Goal: Information Seeking & Learning: Check status

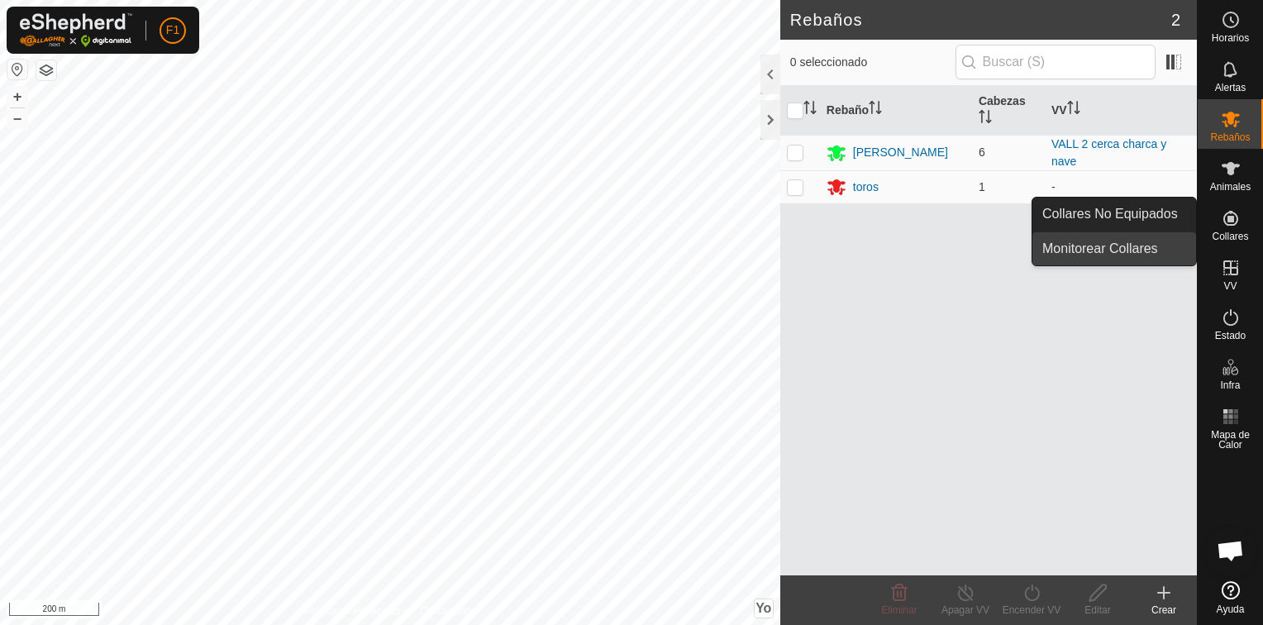
click at [1135, 251] on link "Monitorear Collares" at bounding box center [1115, 248] width 164 height 33
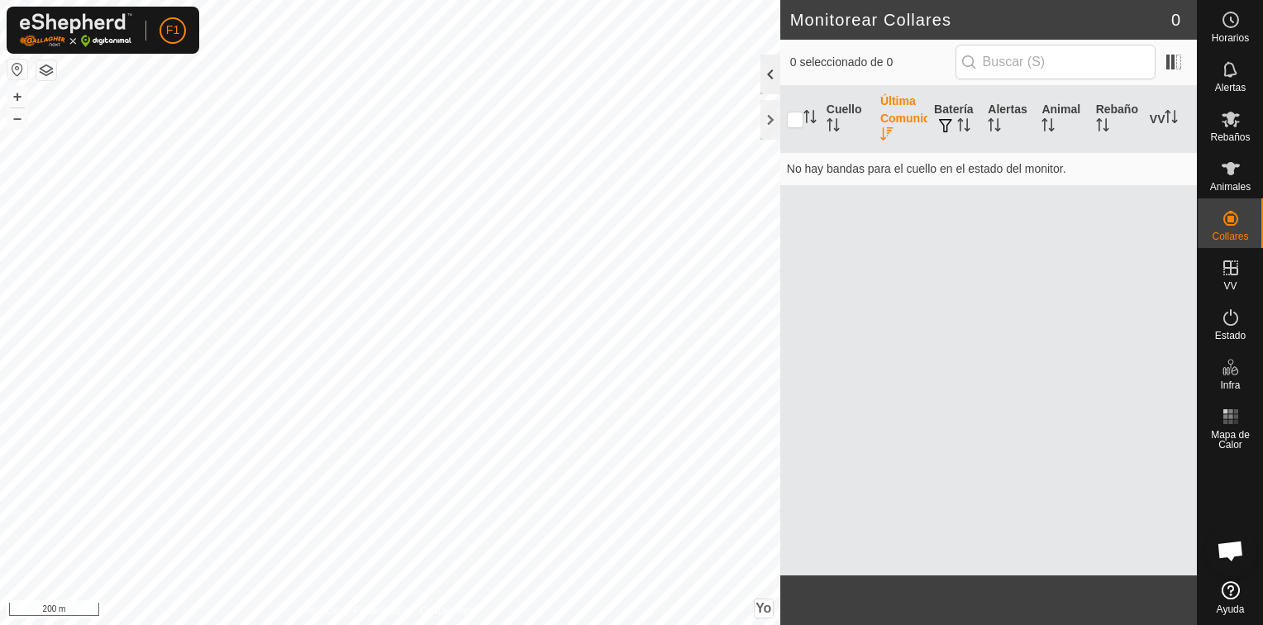
click at [764, 81] on div at bounding box center [771, 75] width 20 height 40
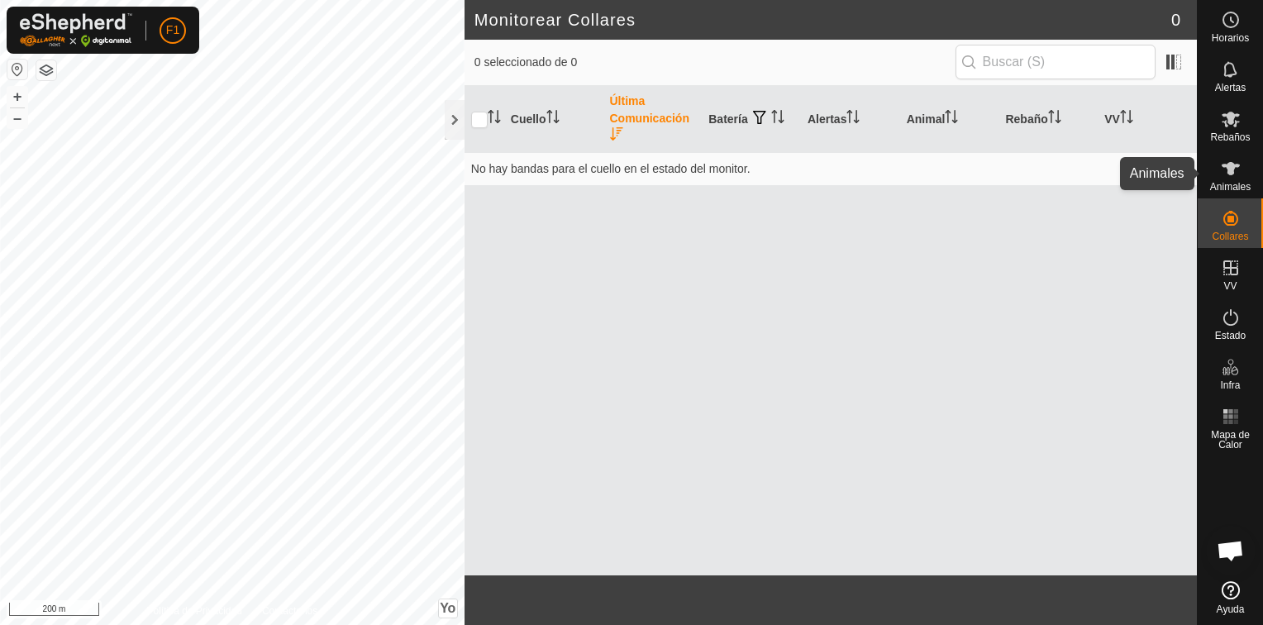
click at [1226, 167] on icon at bounding box center [1231, 168] width 18 height 13
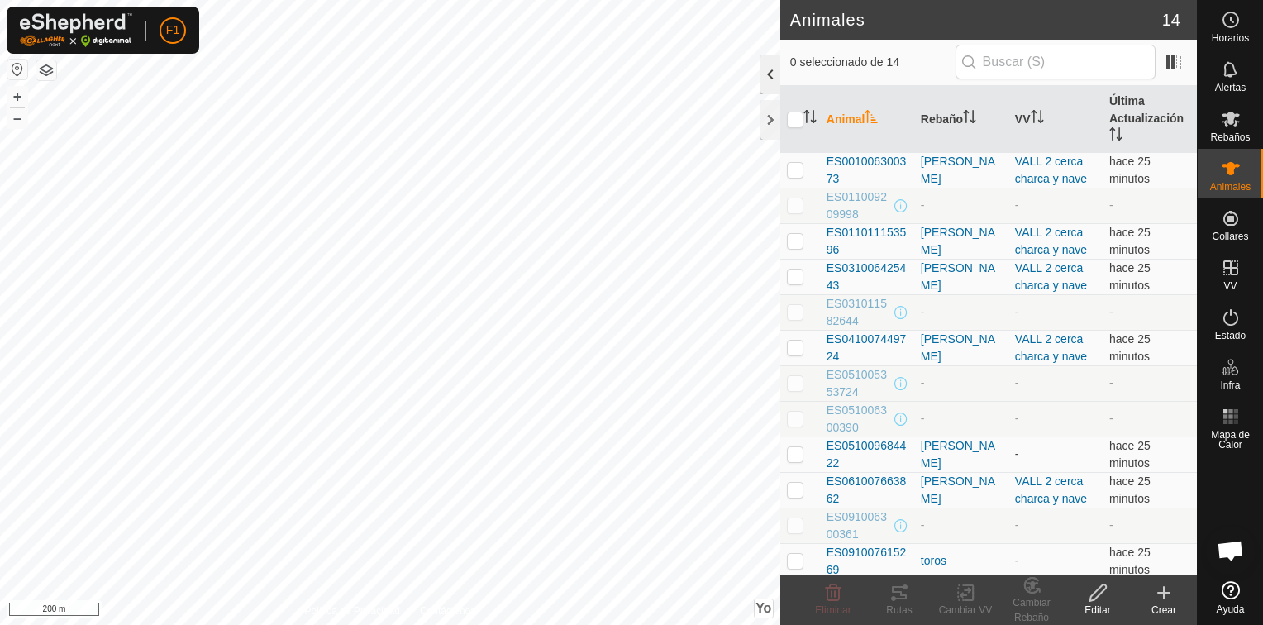
click at [766, 79] on div at bounding box center [771, 75] width 20 height 40
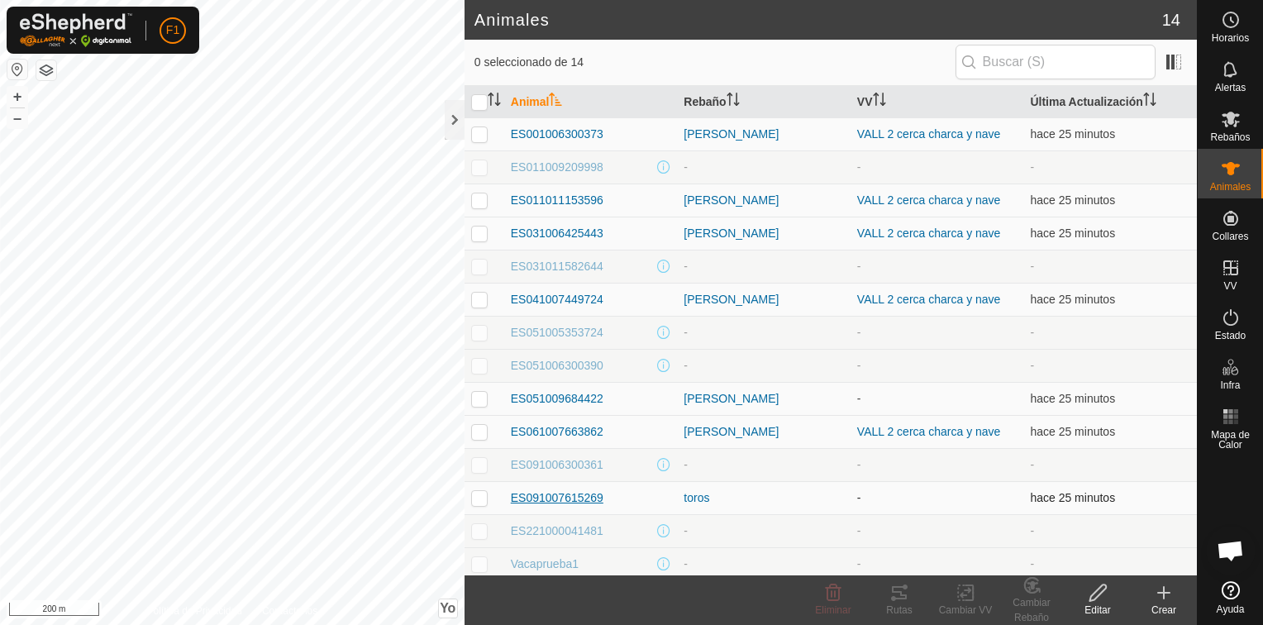
click at [568, 494] on span "ES091007615269" at bounding box center [557, 497] width 93 height 17
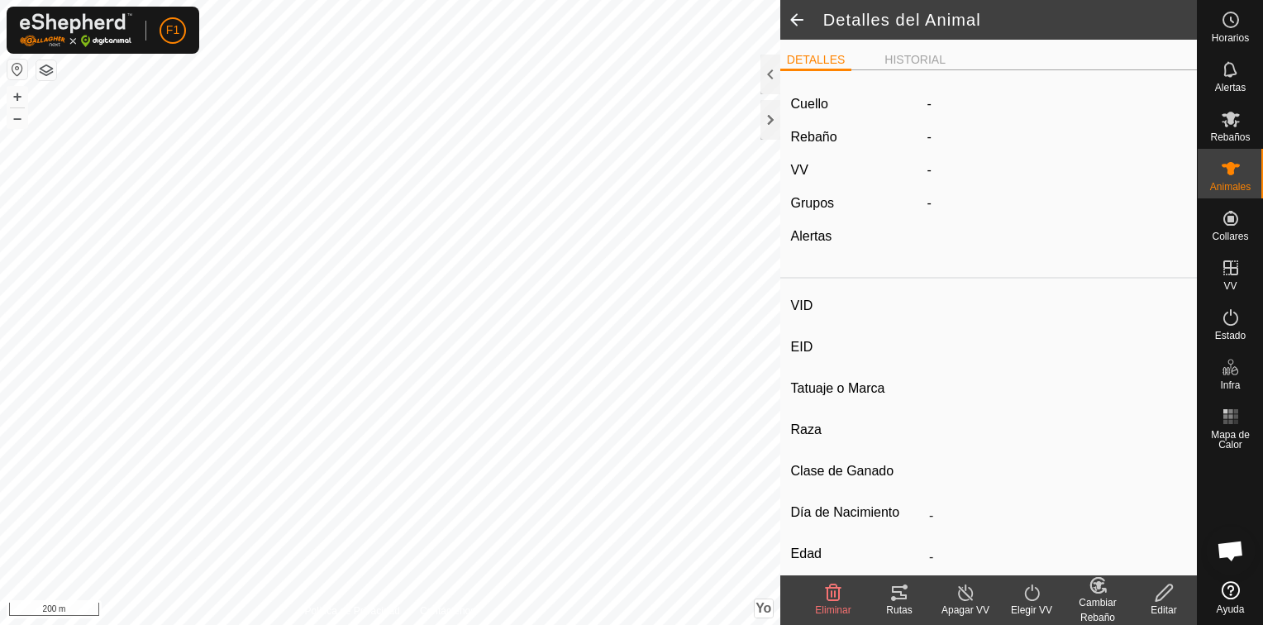
type input "ES091007615269"
type input "-"
type input "Limousine"
type input "-"
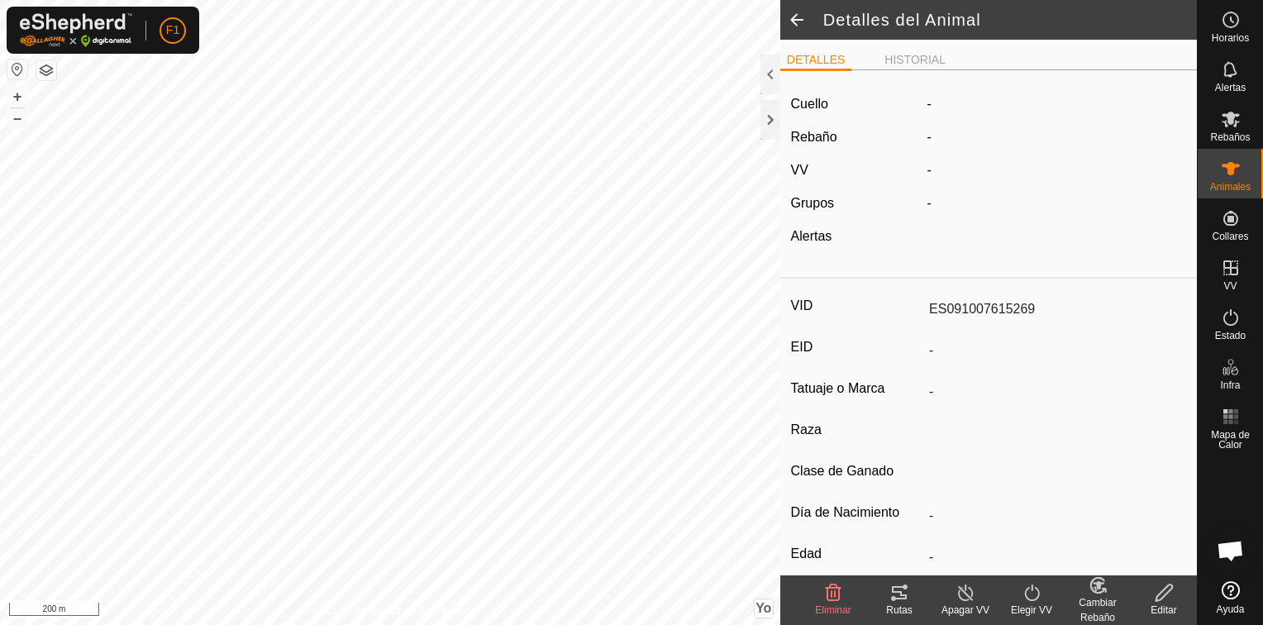
type input "05/2015"
type input "10 years 6 months"
type input "Vacía"
type input "900 kg"
type input "-"
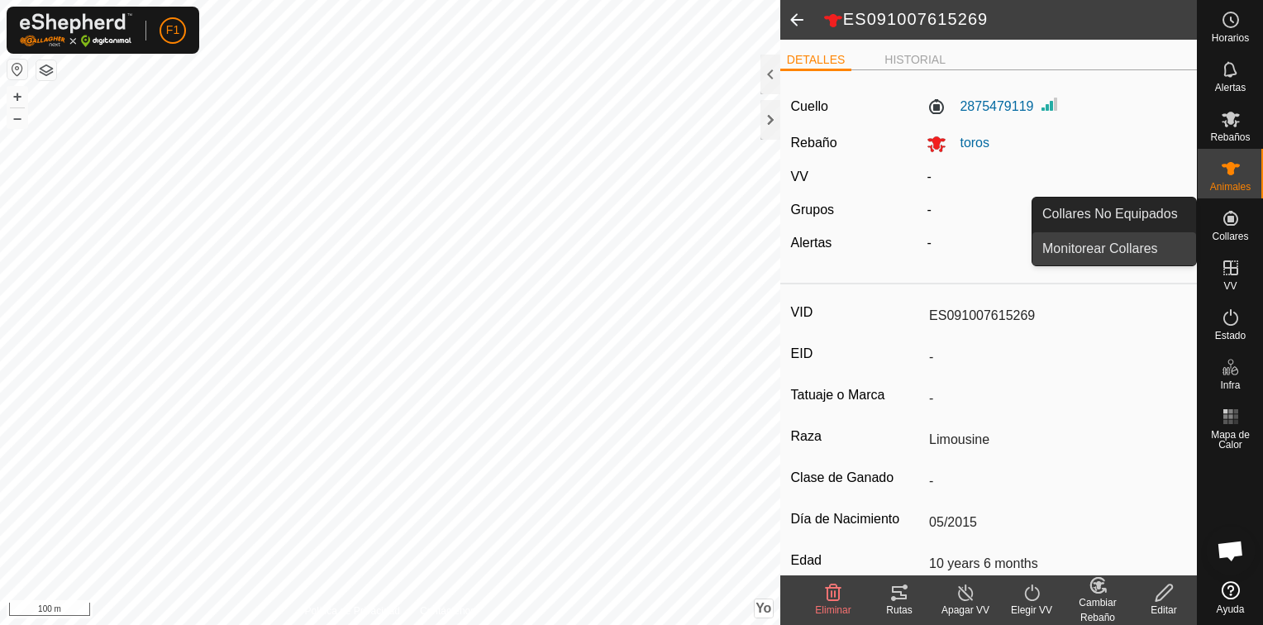
click at [1077, 247] on link "Monitorear Collares" at bounding box center [1115, 248] width 164 height 33
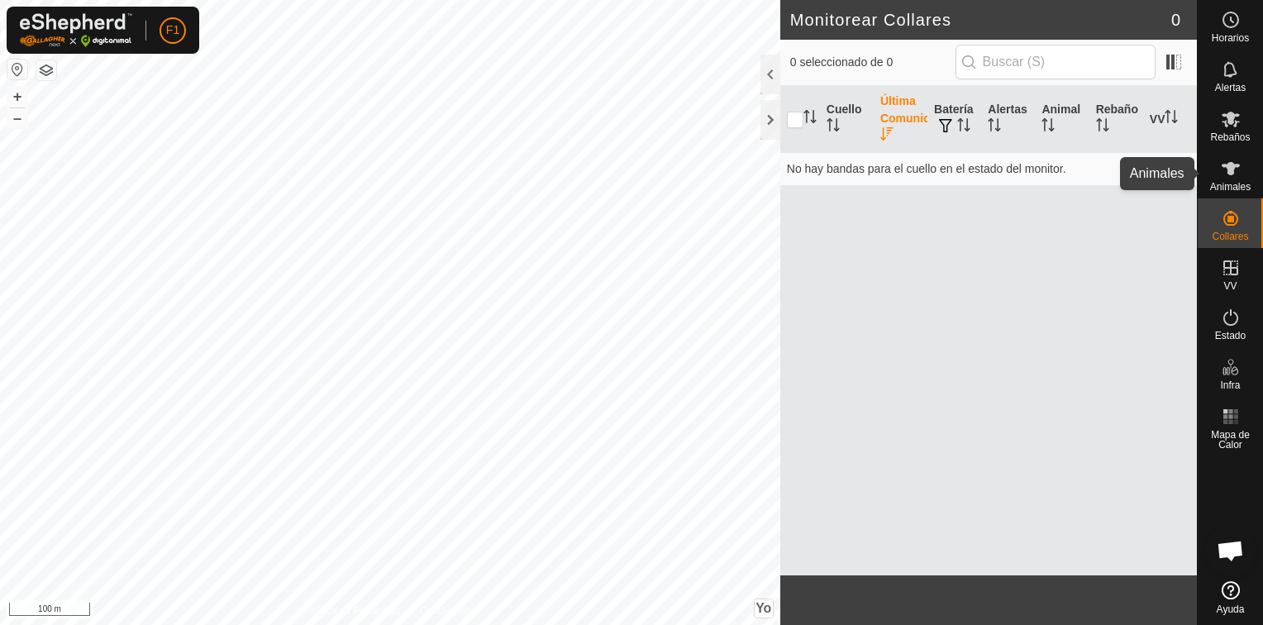
click at [1230, 169] on icon at bounding box center [1231, 168] width 18 height 13
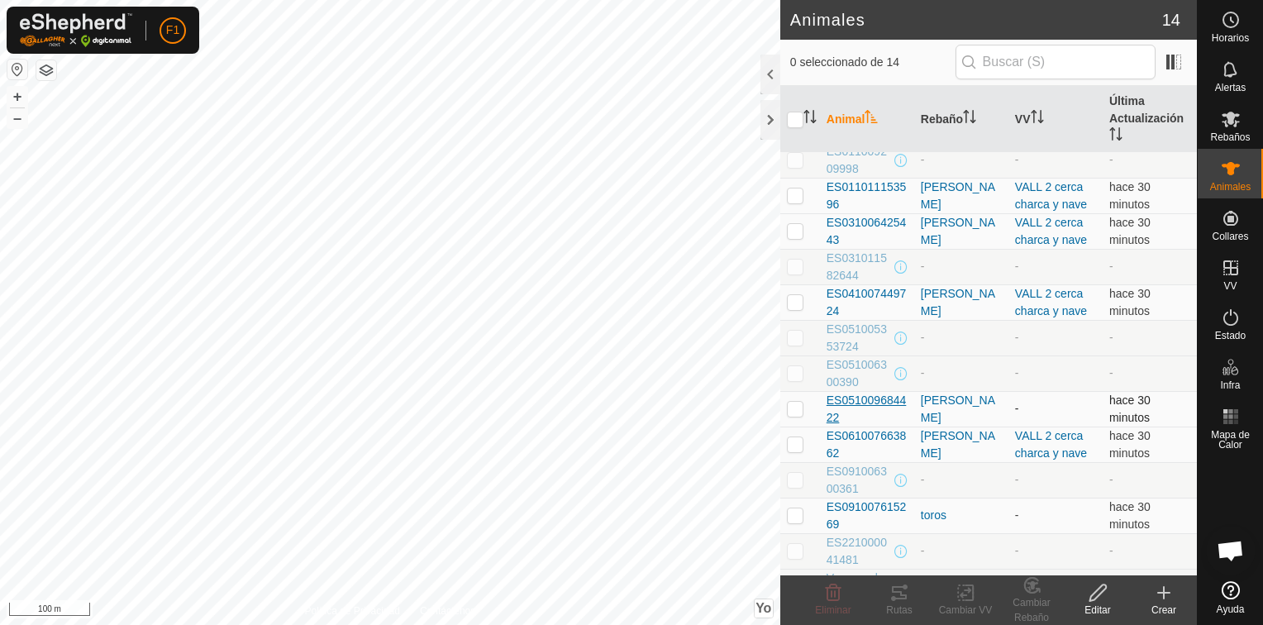
scroll to position [72, 0]
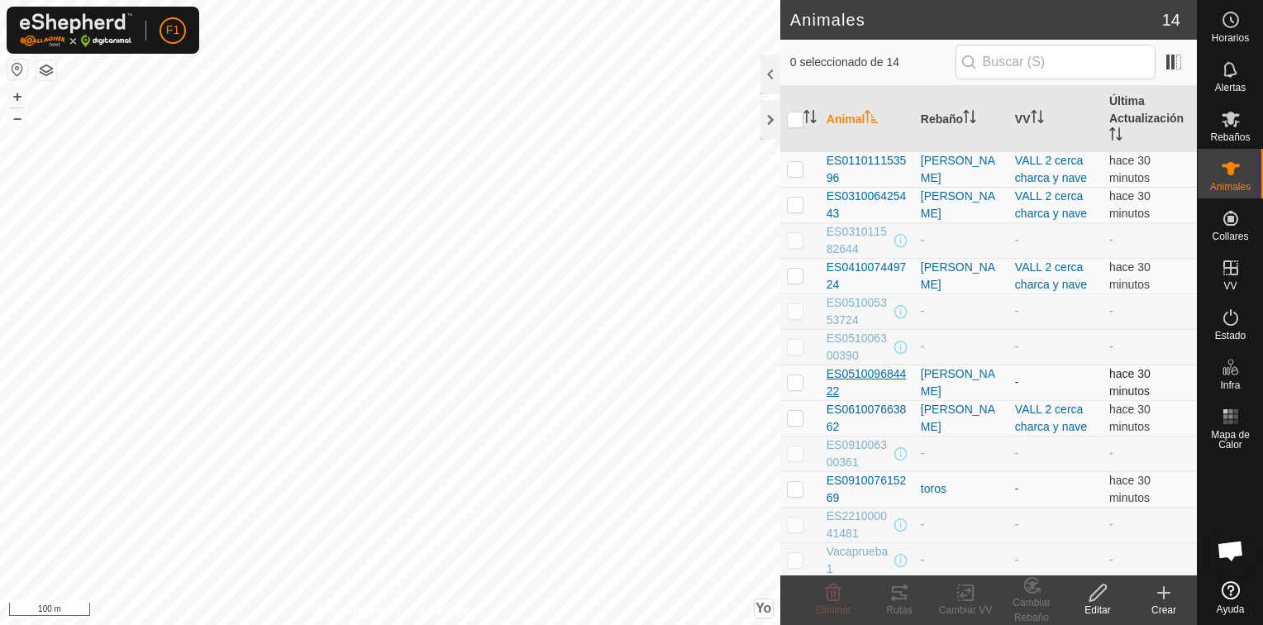
click at [849, 368] on span "ES051009684422" at bounding box center [867, 382] width 81 height 35
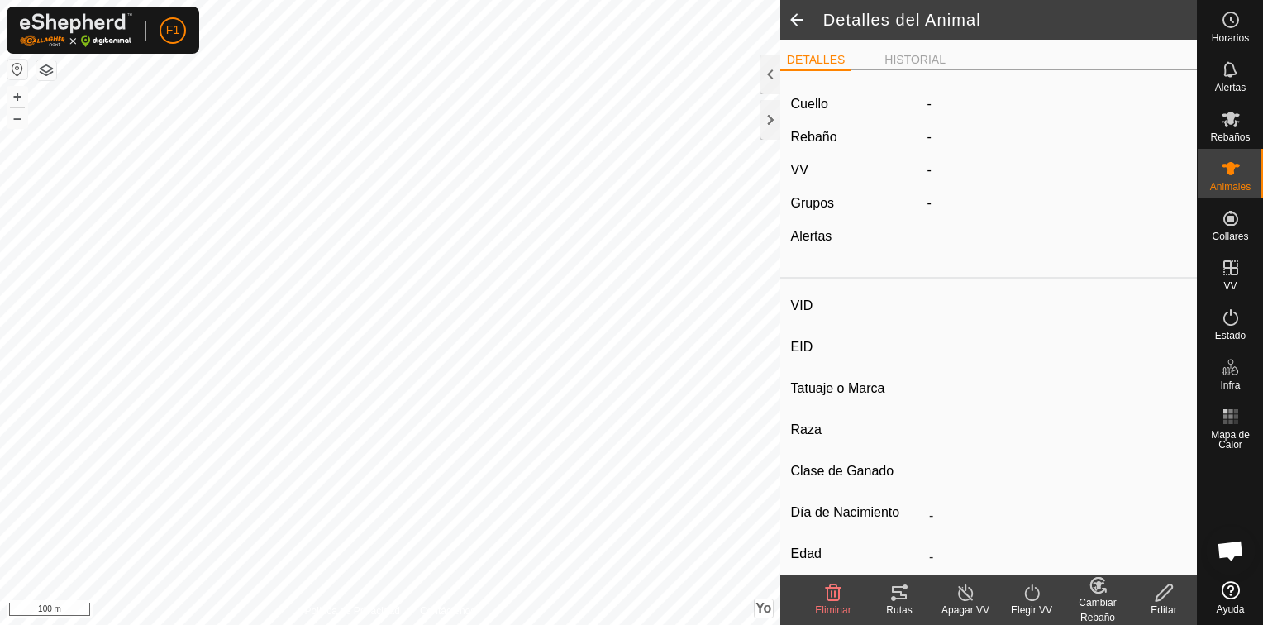
type input "ES051009684422"
type input "-"
type input "Cruzada"
type input "-"
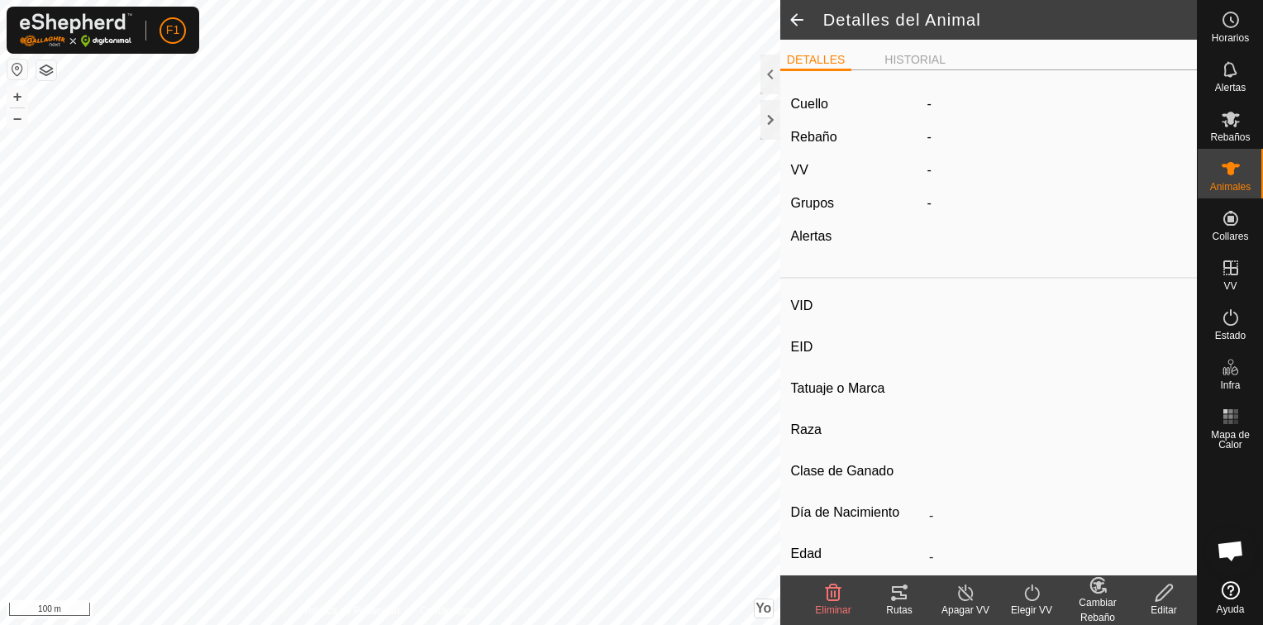
type input "04/2020"
type input "5 years 6 months"
type input "Preñada"
type input "550 kg"
type input "-"
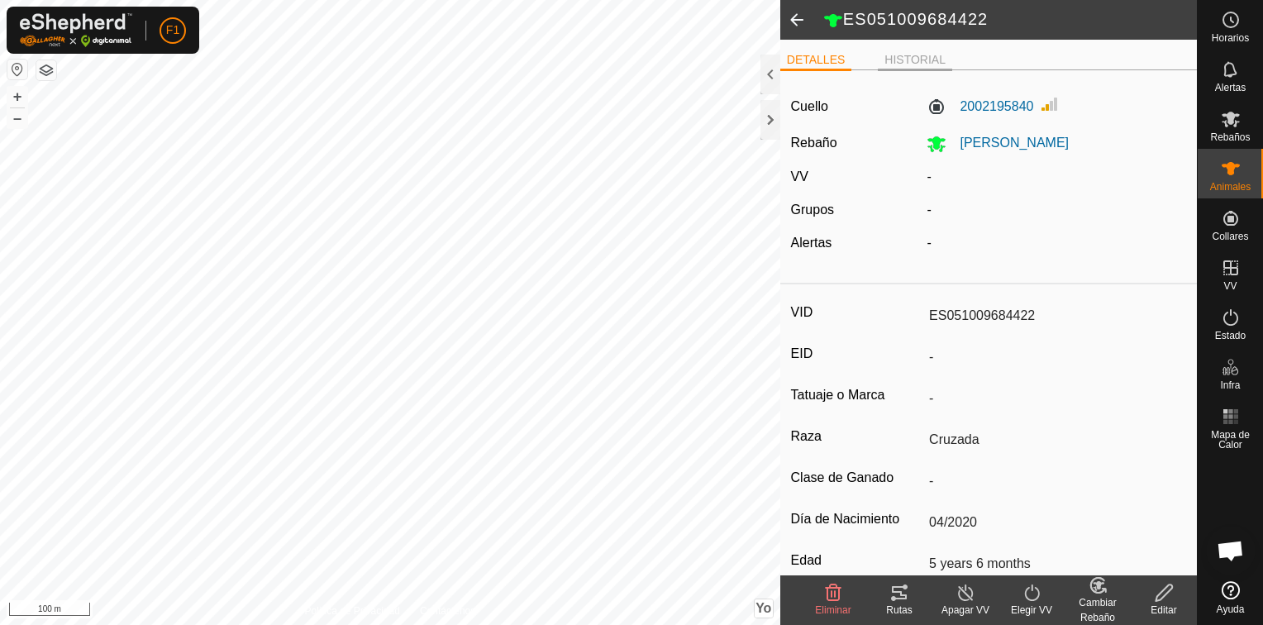
click at [910, 56] on li "HISTORIAL" at bounding box center [915, 61] width 74 height 20
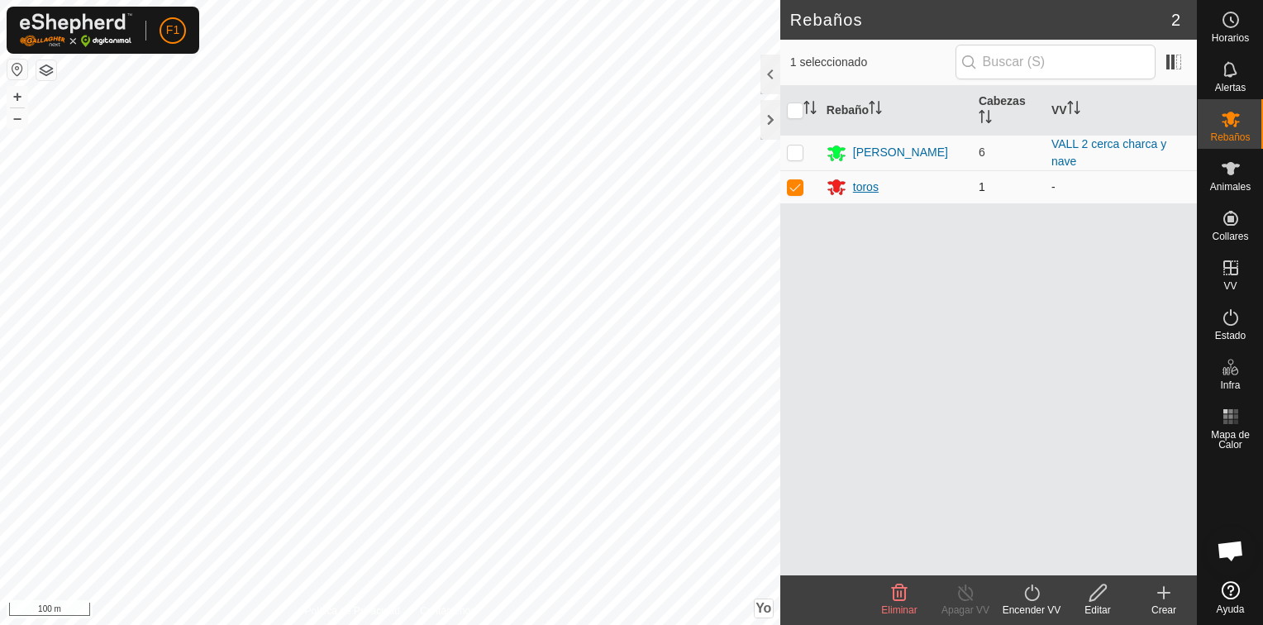
click at [862, 187] on div "toros" at bounding box center [866, 187] width 26 height 17
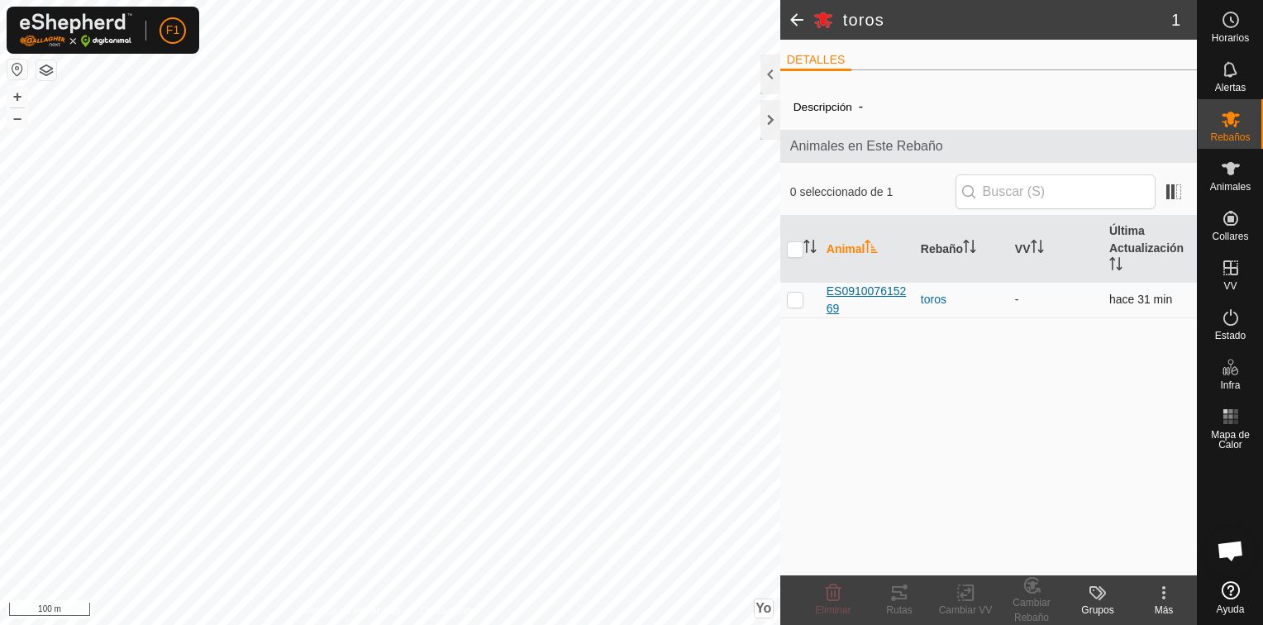
click at [867, 291] on span "ES091007615269" at bounding box center [867, 300] width 81 height 35
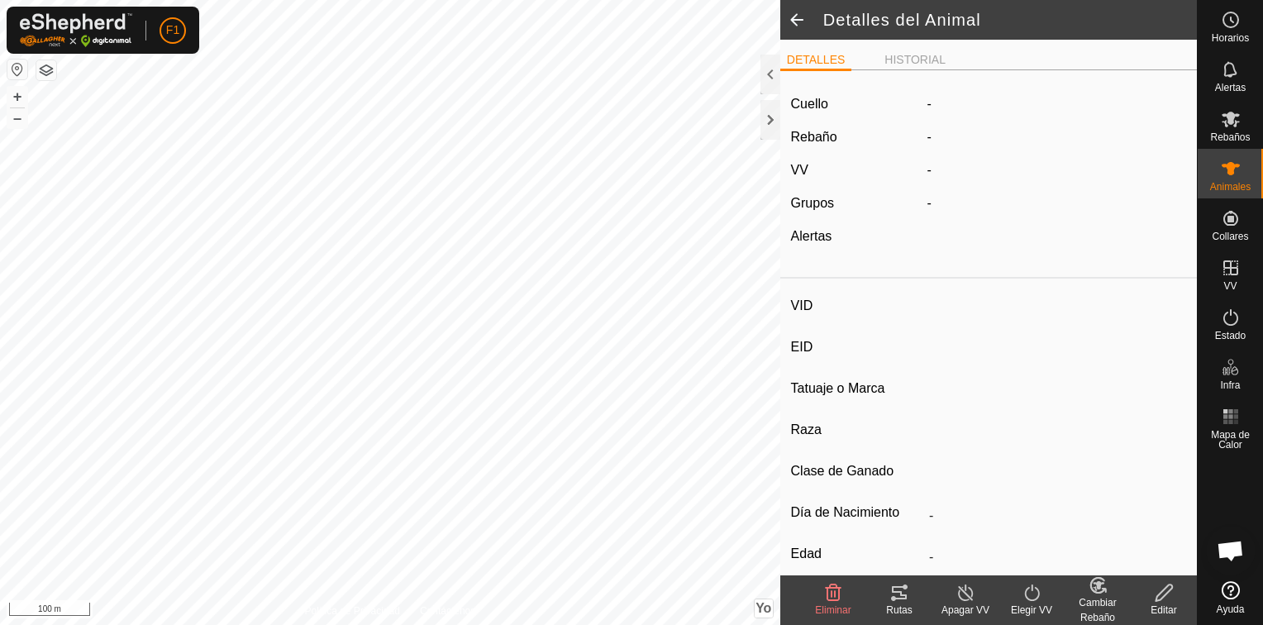
type input "ES091007615269"
type input "-"
type input "Limousine"
type input "-"
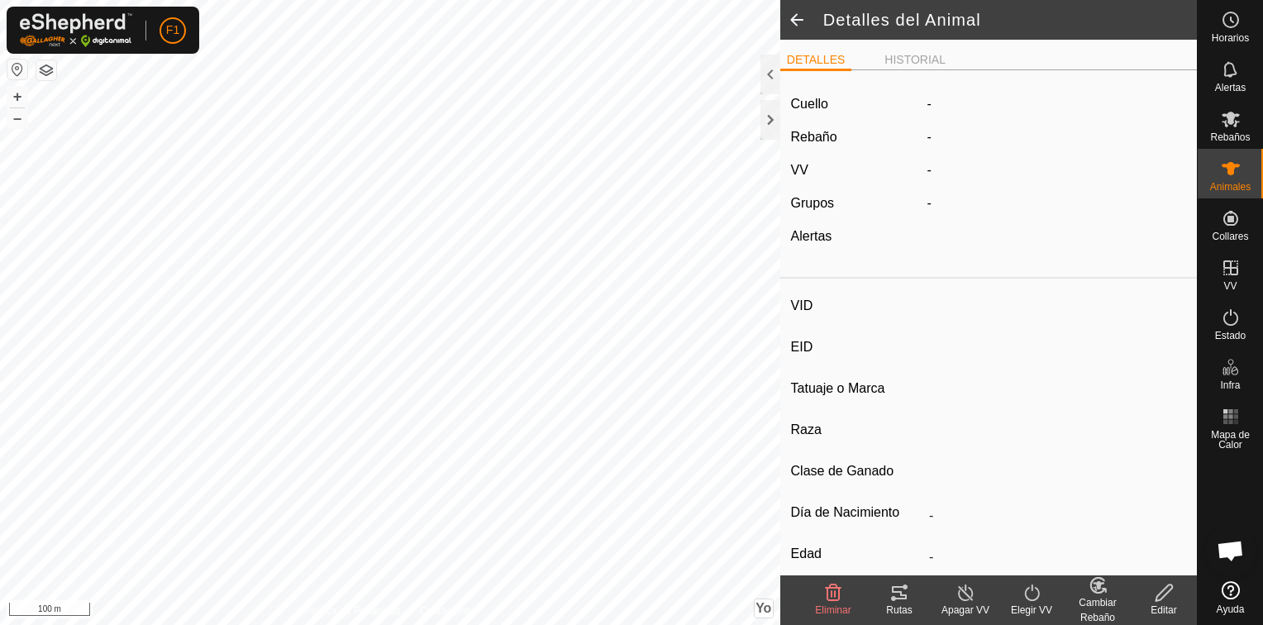
type input "05/2015"
type input "10 years 6 months"
type input "Vacía"
type input "900 kg"
type input "-"
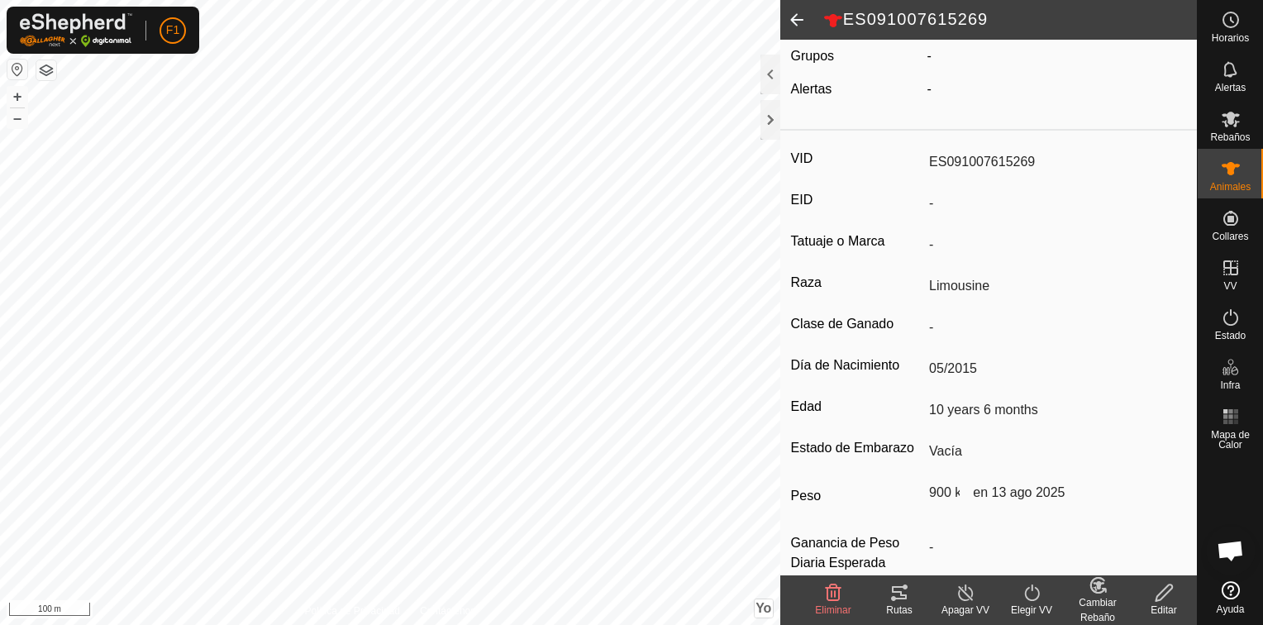
scroll to position [184, 0]
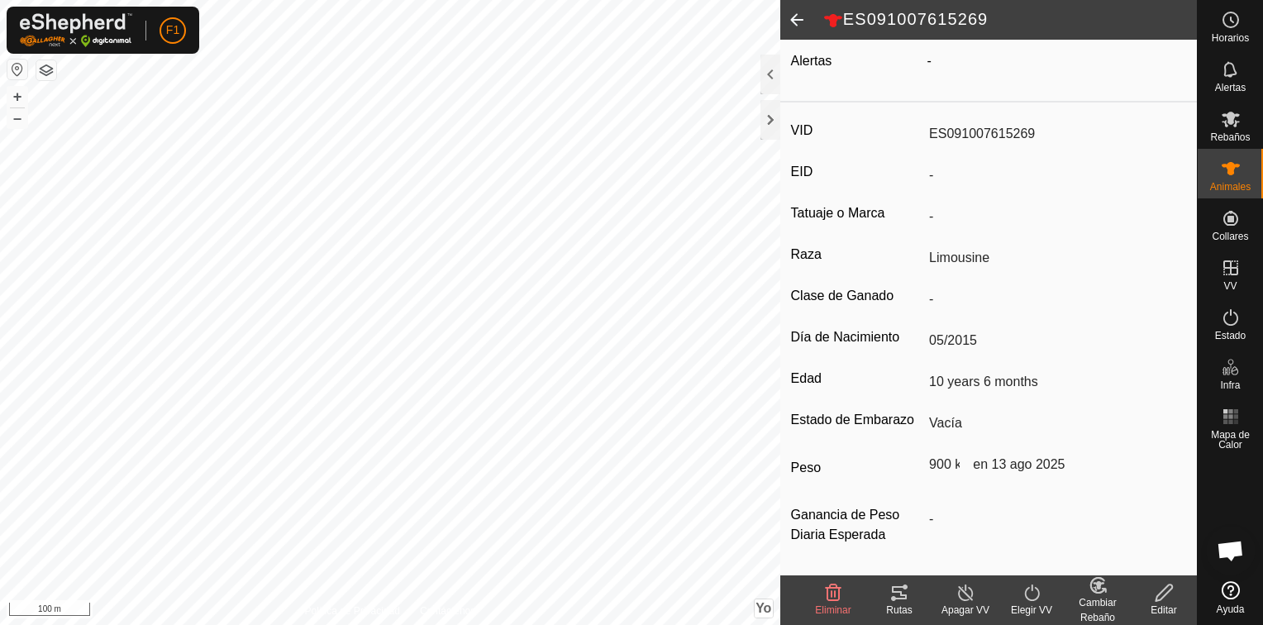
click at [967, 599] on icon at bounding box center [966, 593] width 21 height 20
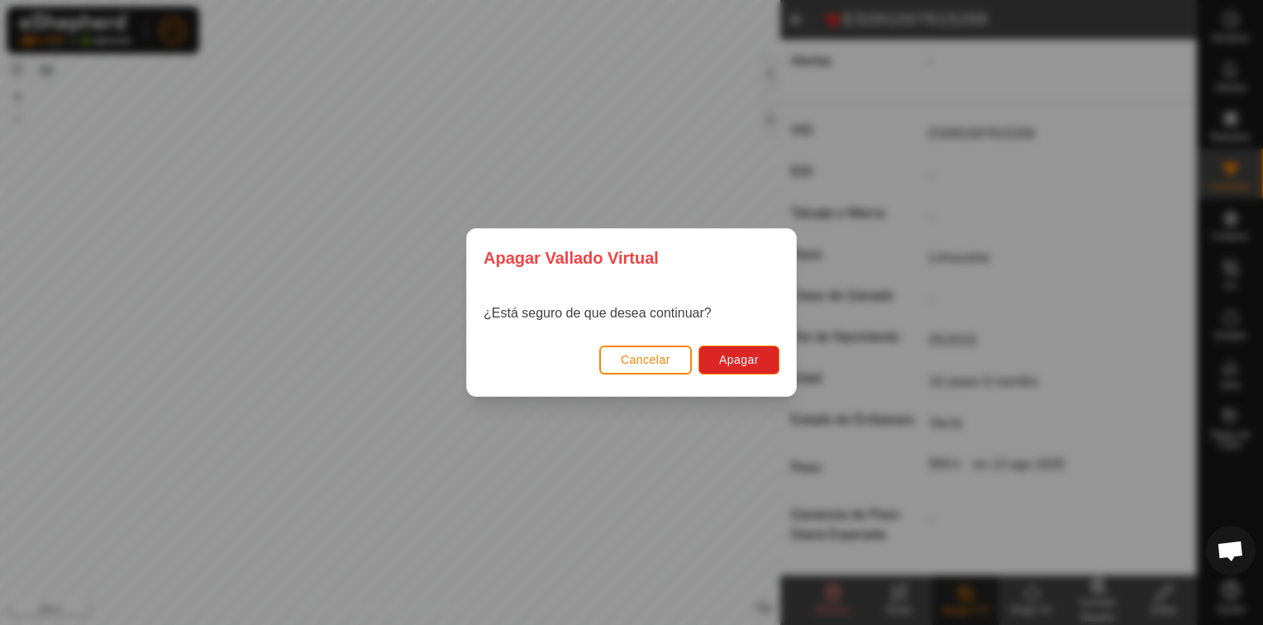
click at [655, 365] on span "Cancelar" at bounding box center [646, 359] width 50 height 13
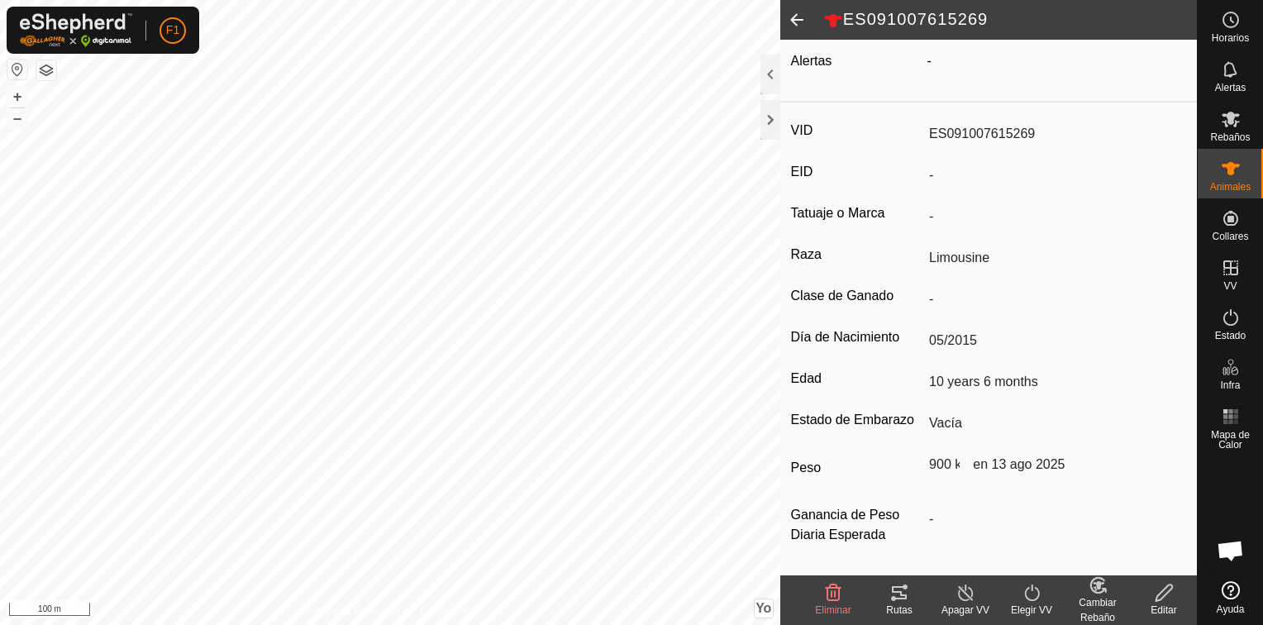
click at [978, 600] on turn-off-svg-icon at bounding box center [966, 593] width 66 height 20
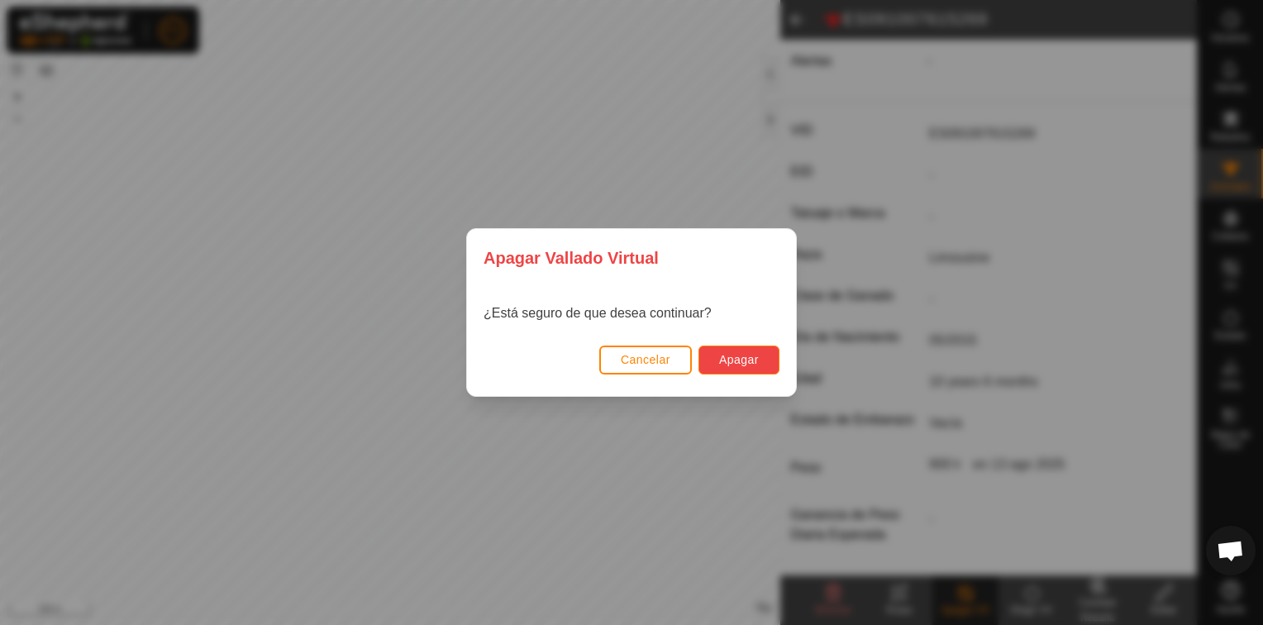
click at [742, 360] on span "Apagar" at bounding box center [739, 359] width 40 height 13
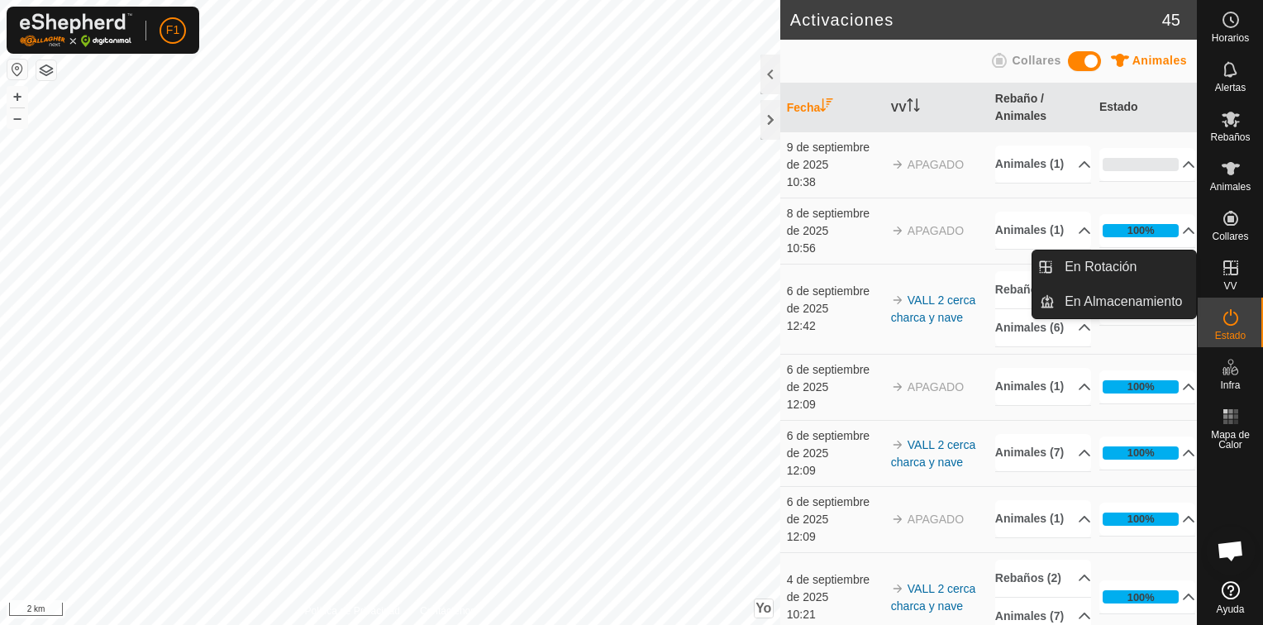
click at [1230, 265] on icon at bounding box center [1231, 267] width 15 height 15
click at [1115, 268] on link "En Rotación" at bounding box center [1125, 267] width 141 height 33
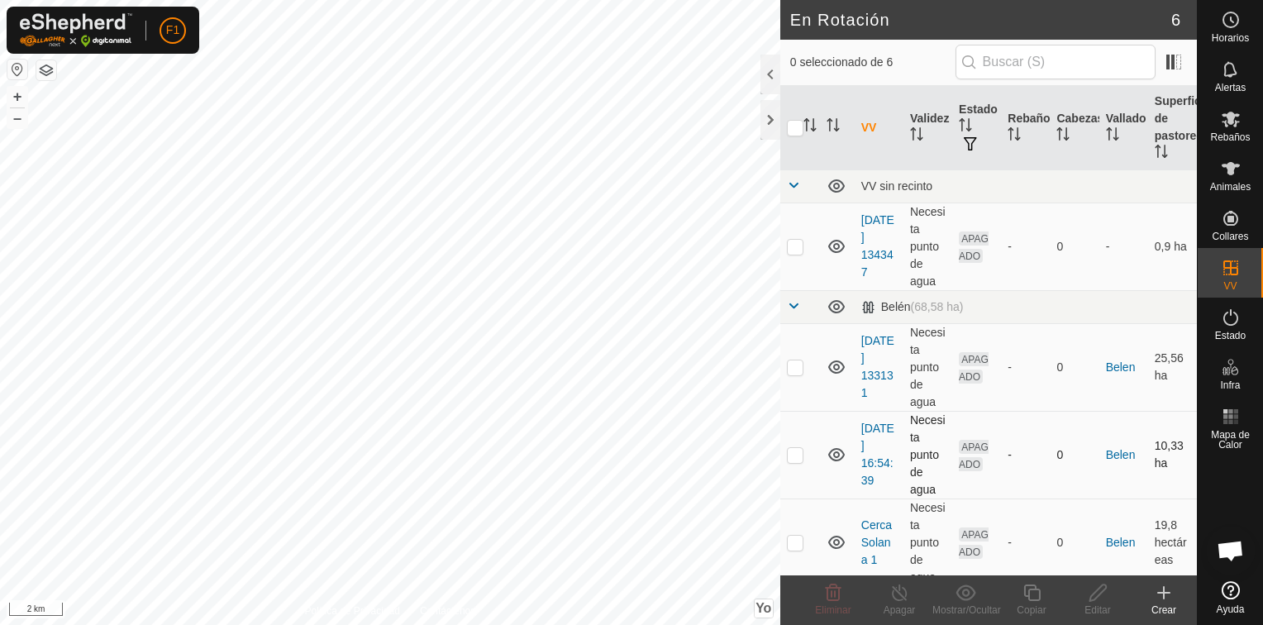
scroll to position [202, 0]
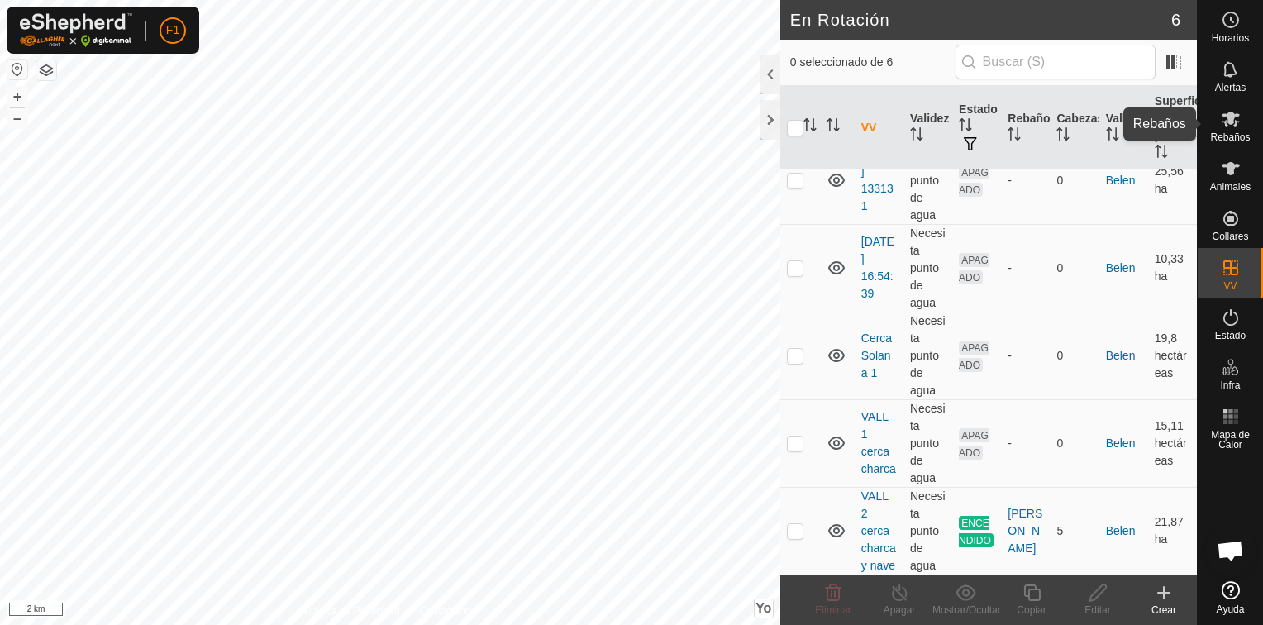
click at [1233, 129] on es-mob-svg-icon at bounding box center [1231, 119] width 30 height 26
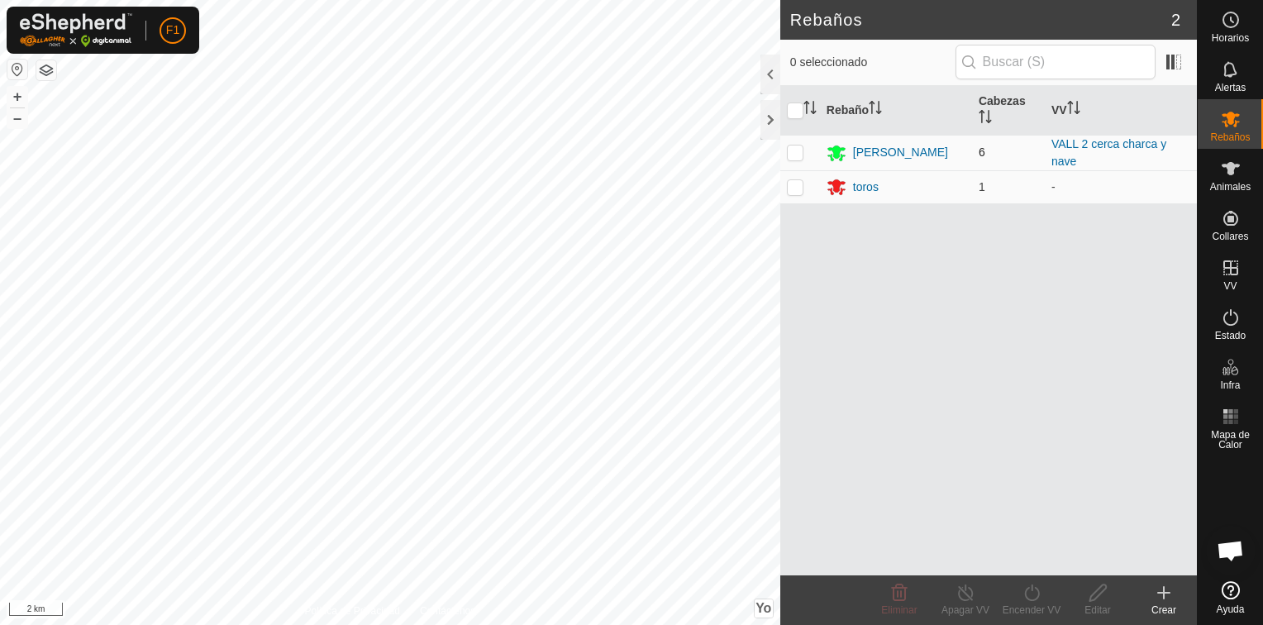
click at [796, 156] on p-checkbox at bounding box center [795, 152] width 17 height 13
checkbox input "true"
click at [795, 187] on p-checkbox at bounding box center [795, 186] width 17 height 13
checkbox input "true"
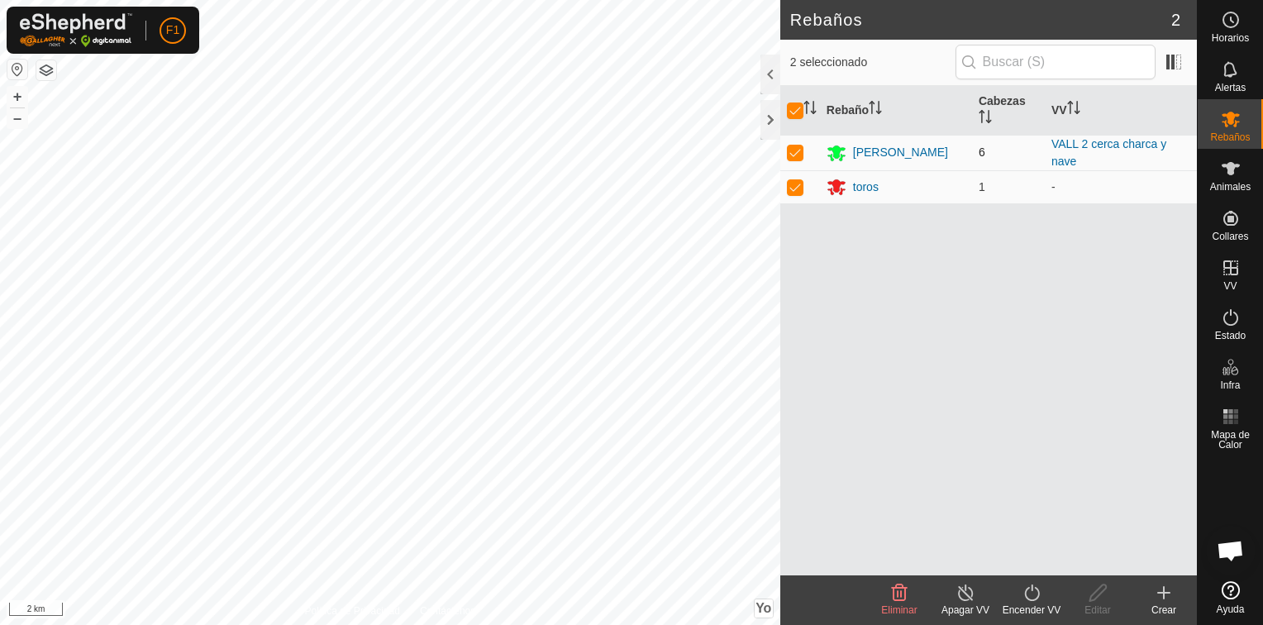
click at [795, 146] on p-checkbox at bounding box center [795, 152] width 17 height 13
checkbox input "false"
click at [794, 187] on p-checkbox at bounding box center [795, 186] width 17 height 13
checkbox input "false"
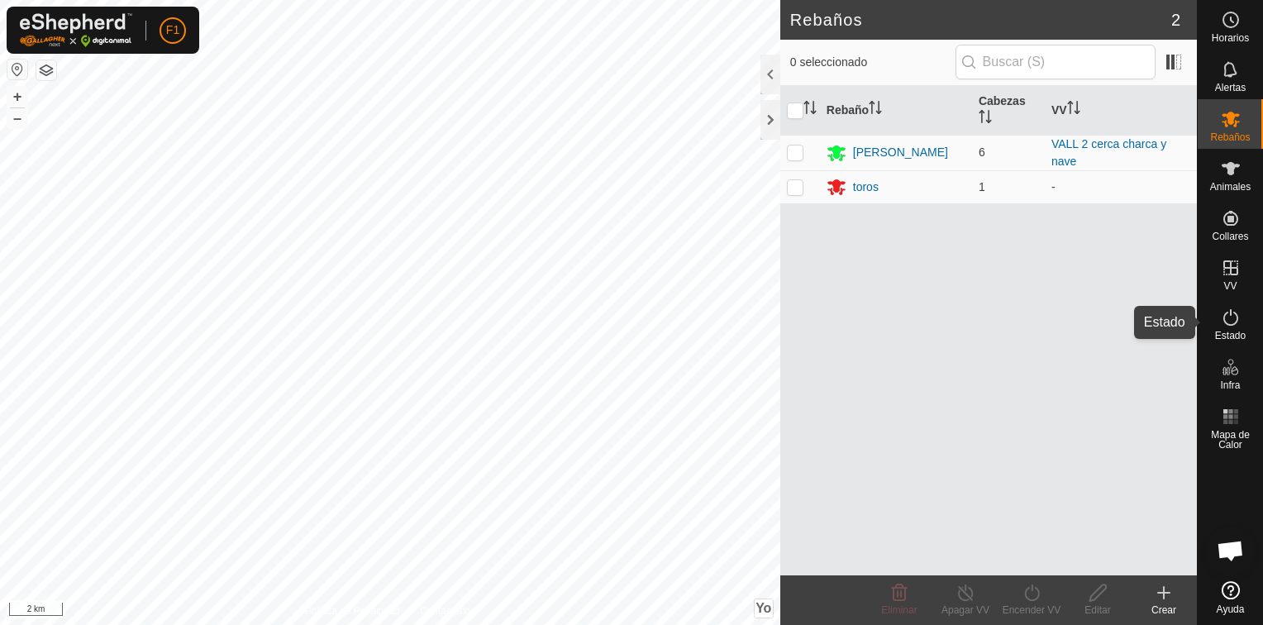
click at [1224, 313] on icon at bounding box center [1231, 318] width 20 height 20
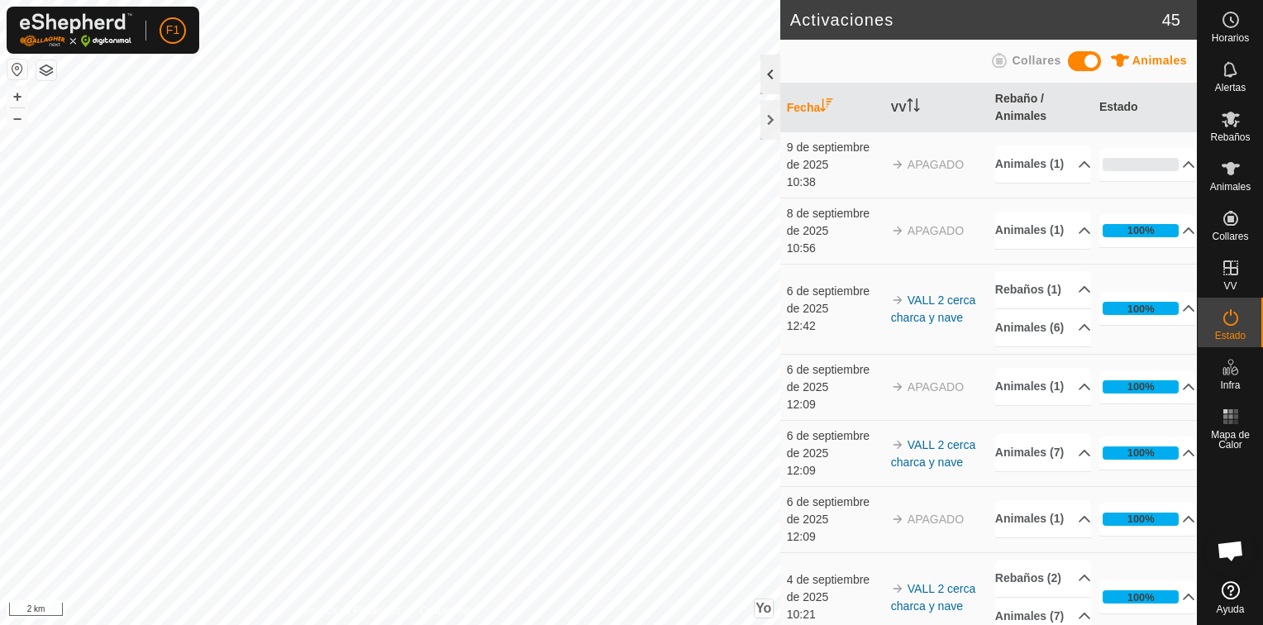
click at [771, 80] on div at bounding box center [771, 75] width 20 height 40
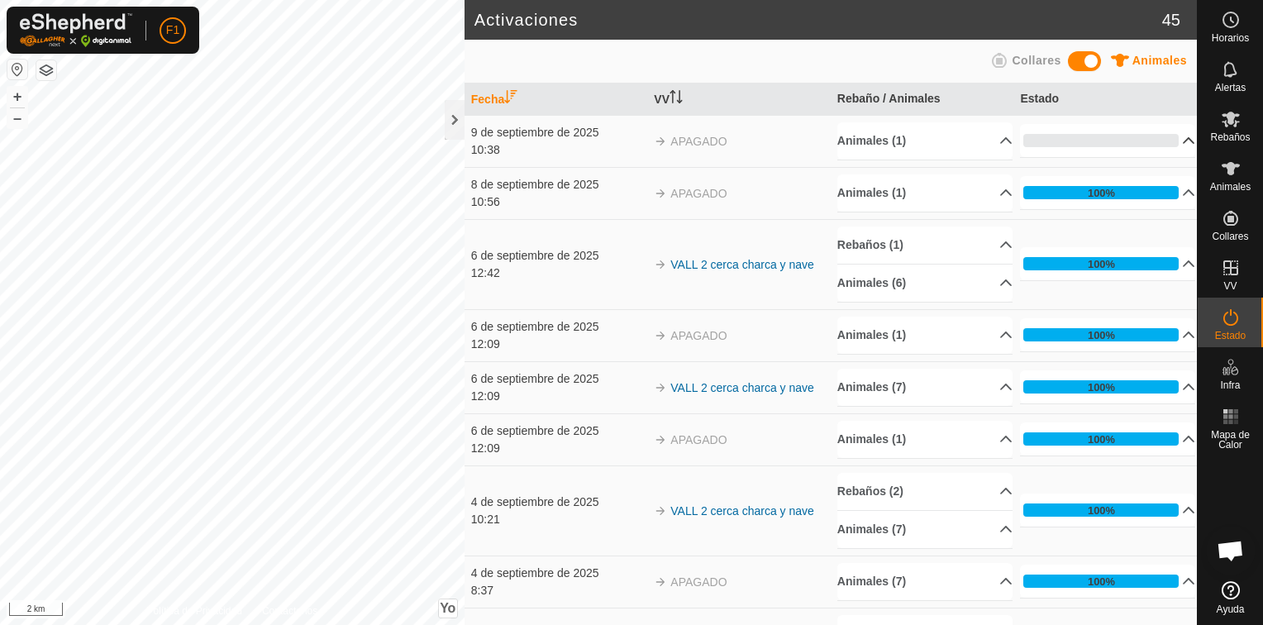
click at [1168, 140] on p-accordion-header "0%" at bounding box center [1107, 140] width 175 height 33
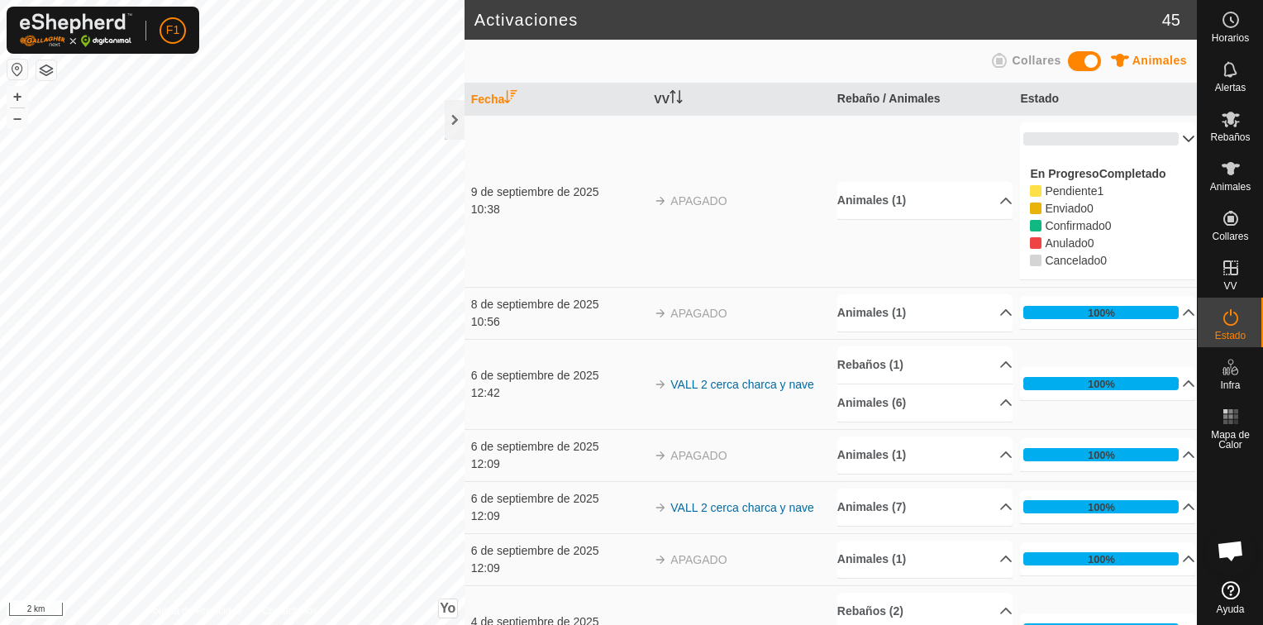
click at [1168, 140] on p-accordion-header "0%" at bounding box center [1107, 138] width 175 height 33
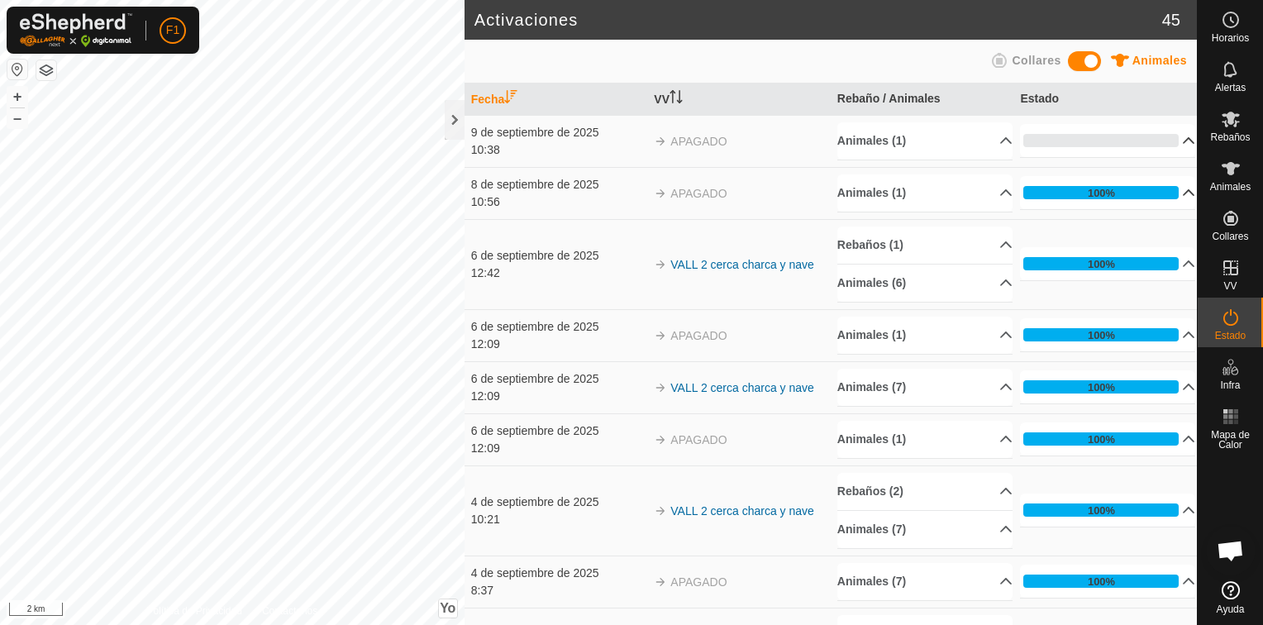
click at [1166, 193] on p-accordion-header "100%" at bounding box center [1107, 192] width 175 height 33
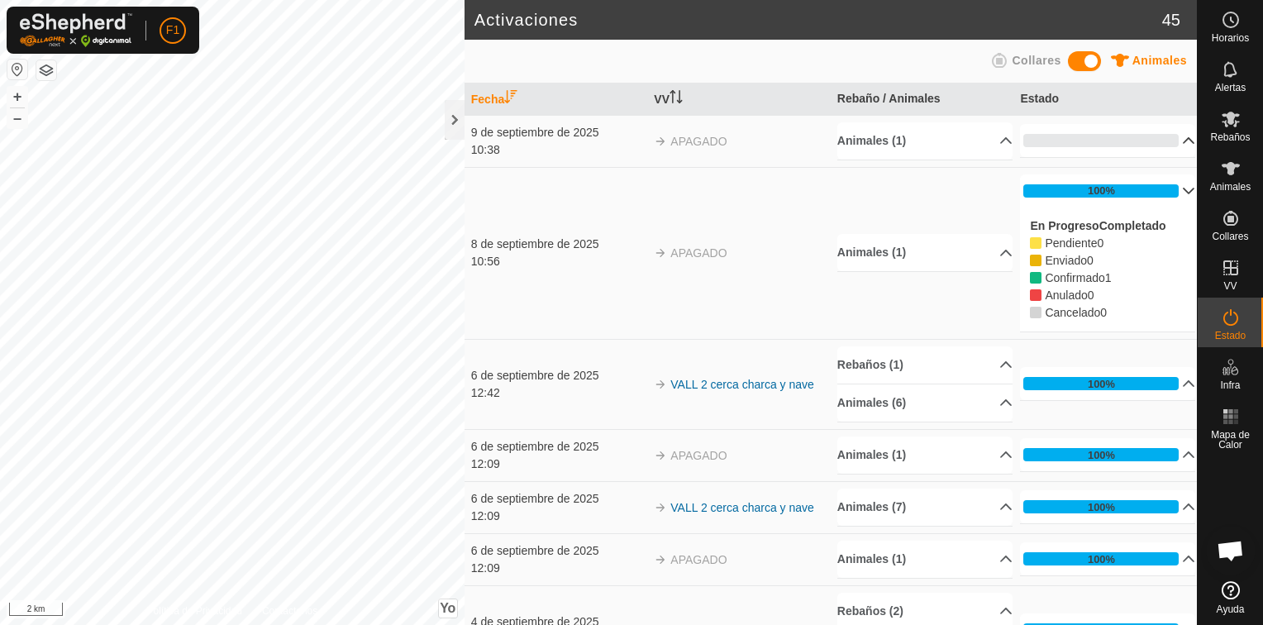
click at [1166, 193] on p-accordion-header "100%" at bounding box center [1107, 190] width 175 height 33
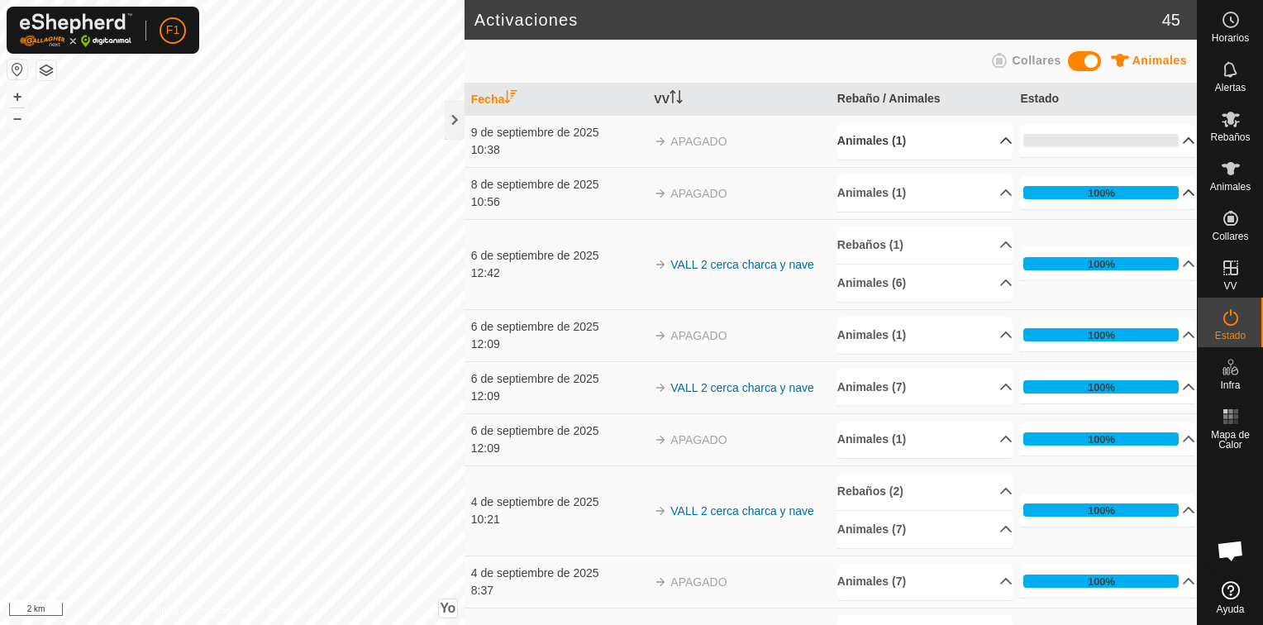
click at [877, 140] on p-accordion-header "Animales (1)" at bounding box center [925, 140] width 175 height 37
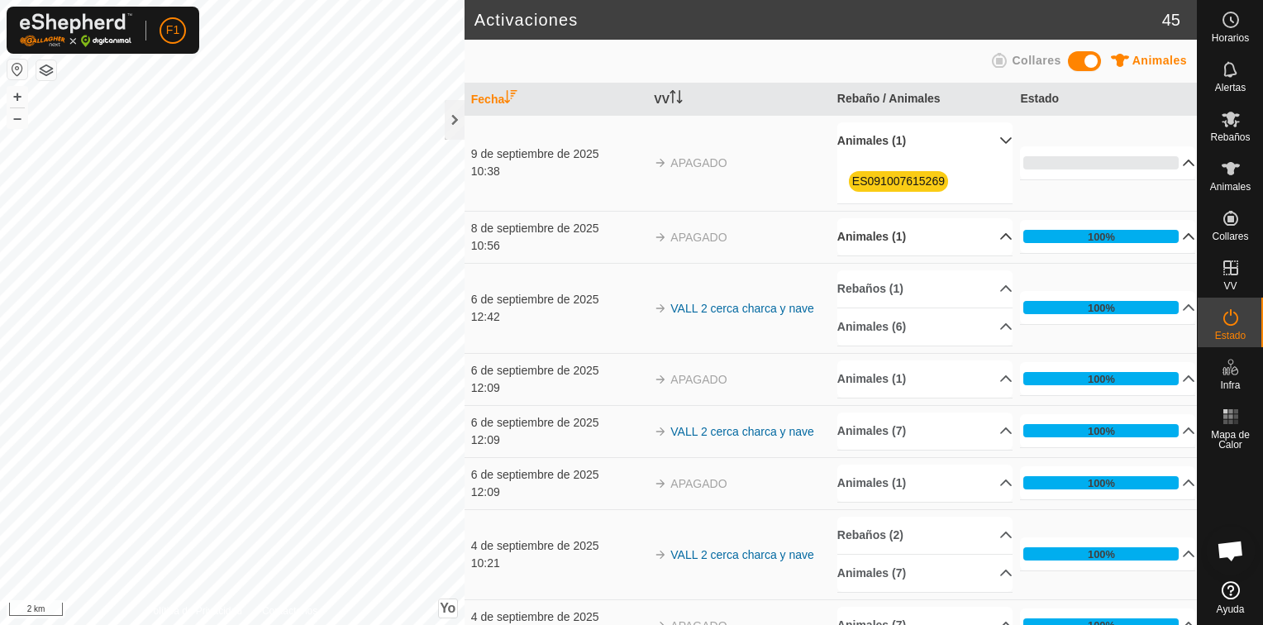
click at [879, 236] on p-accordion-header "Animales (1)" at bounding box center [925, 236] width 175 height 37
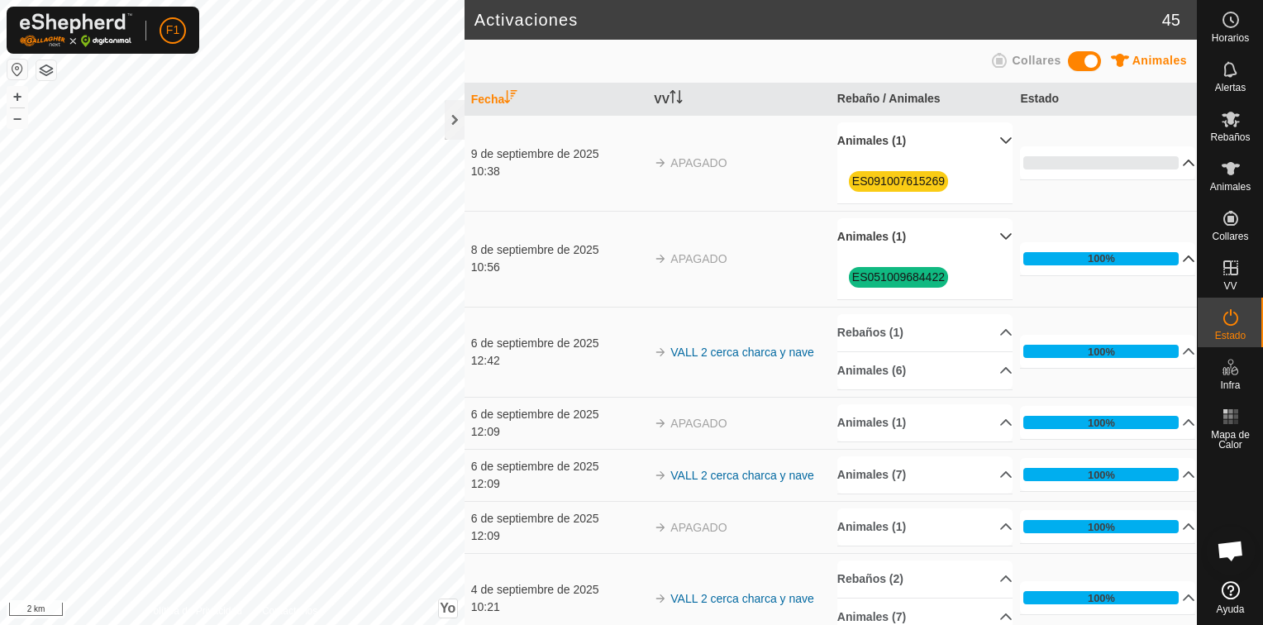
click at [1167, 156] on p-accordion-header "0%" at bounding box center [1107, 162] width 175 height 33
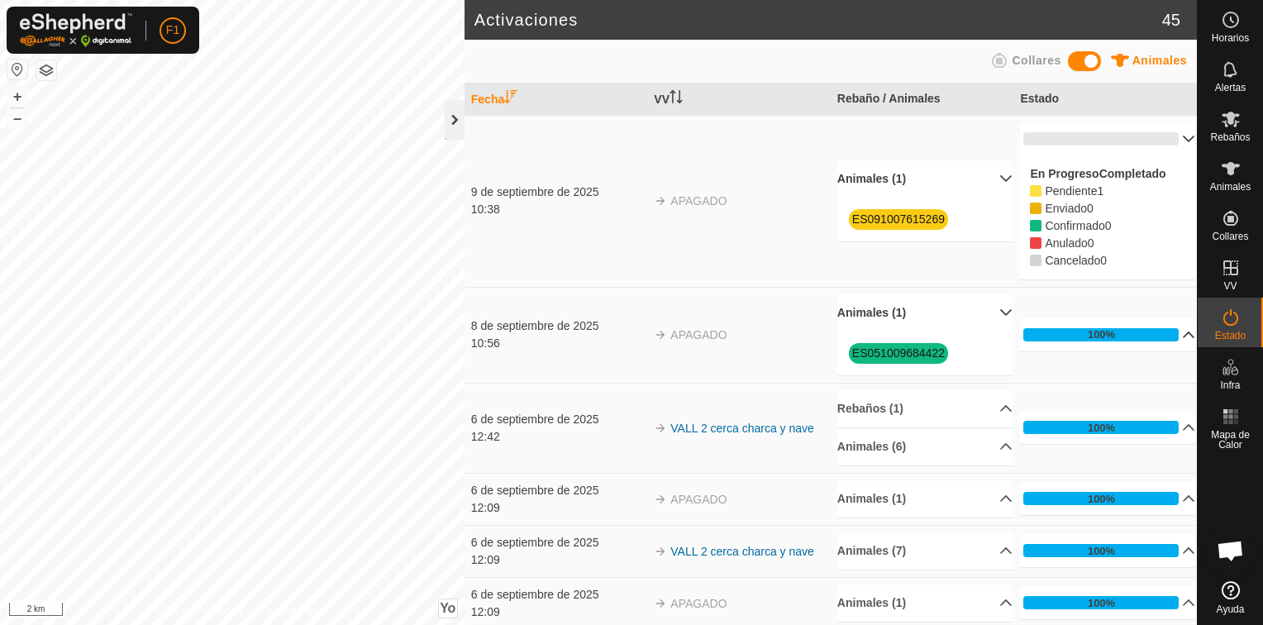
click at [456, 130] on div at bounding box center [455, 120] width 20 height 40
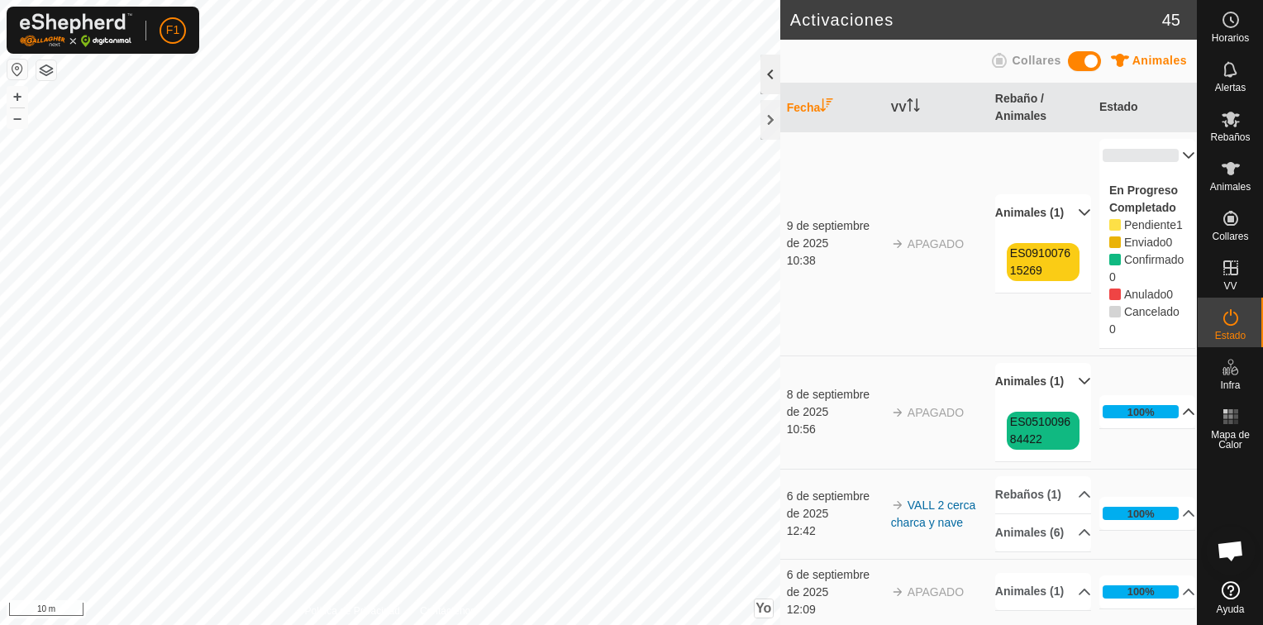
click at [770, 77] on div at bounding box center [771, 75] width 20 height 40
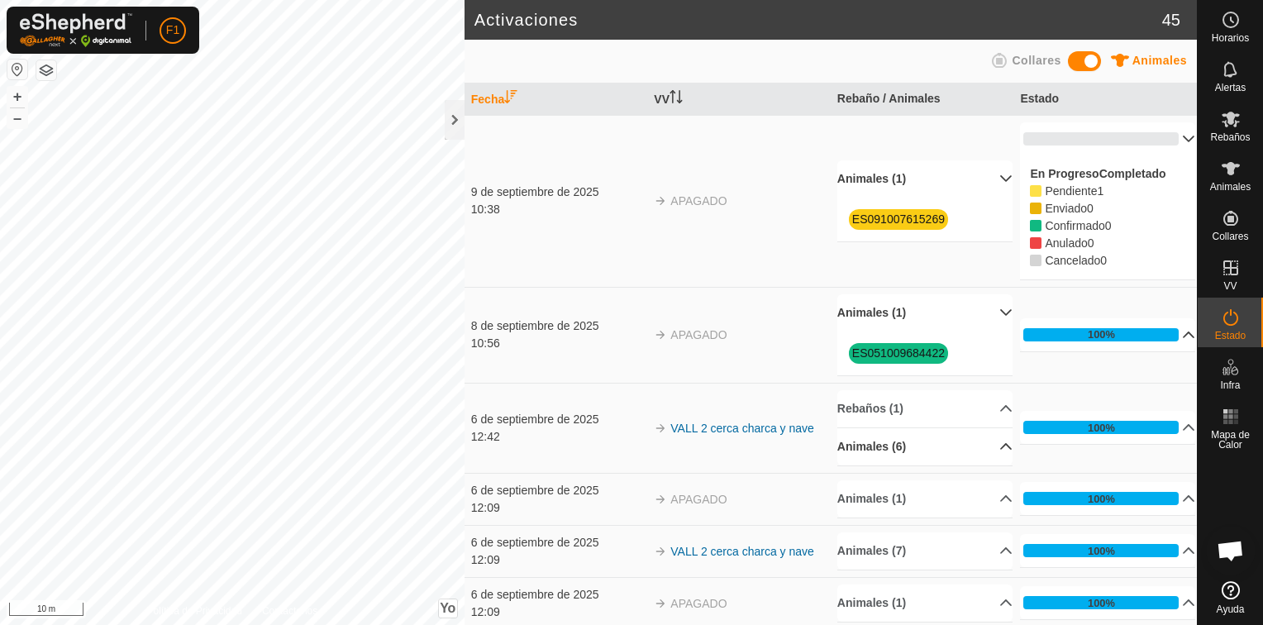
click at [867, 446] on p-accordion-header "Animales (6)" at bounding box center [925, 446] width 175 height 37
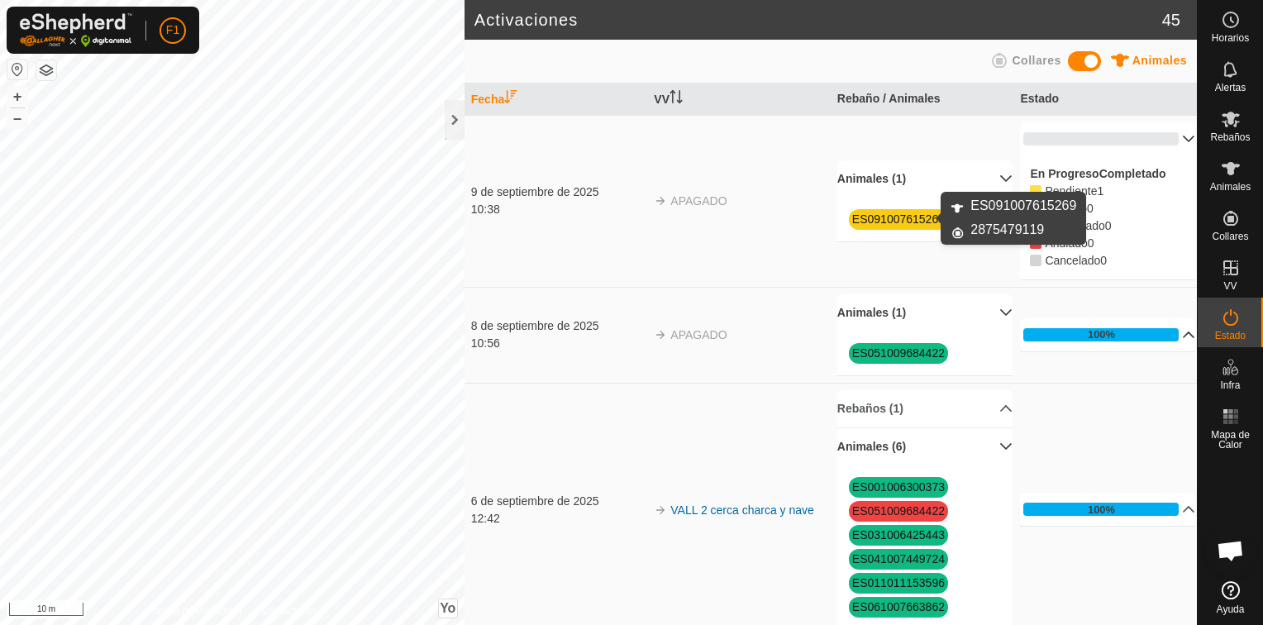
click at [900, 215] on link "ES091007615269" at bounding box center [898, 219] width 93 height 13
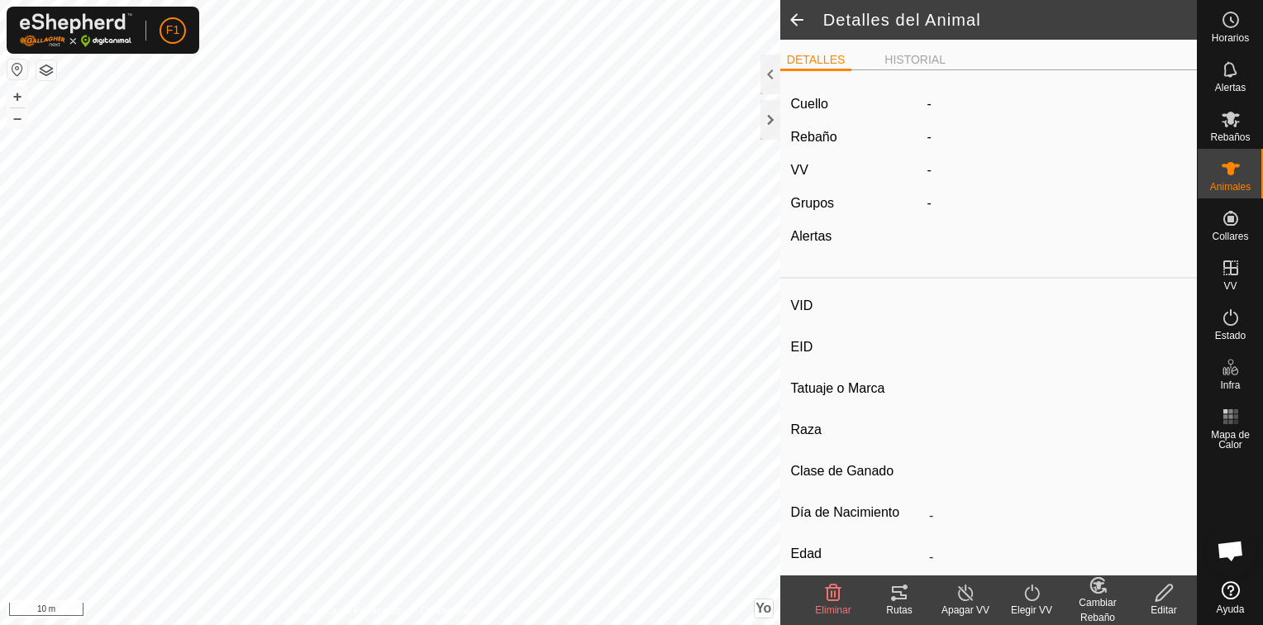
type input "ES091007615269"
type input "-"
type input "Limousine"
type input "-"
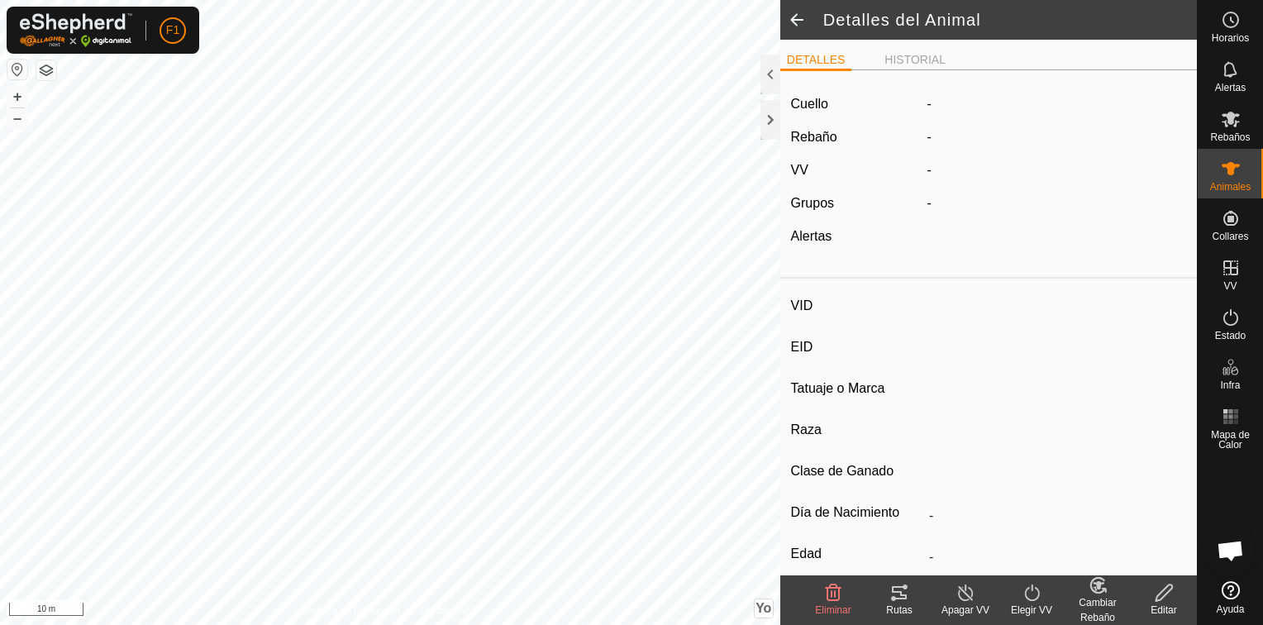
type input "05/2015"
type input "10 years 6 months"
type input "Vacía"
type input "900 kg"
type input "-"
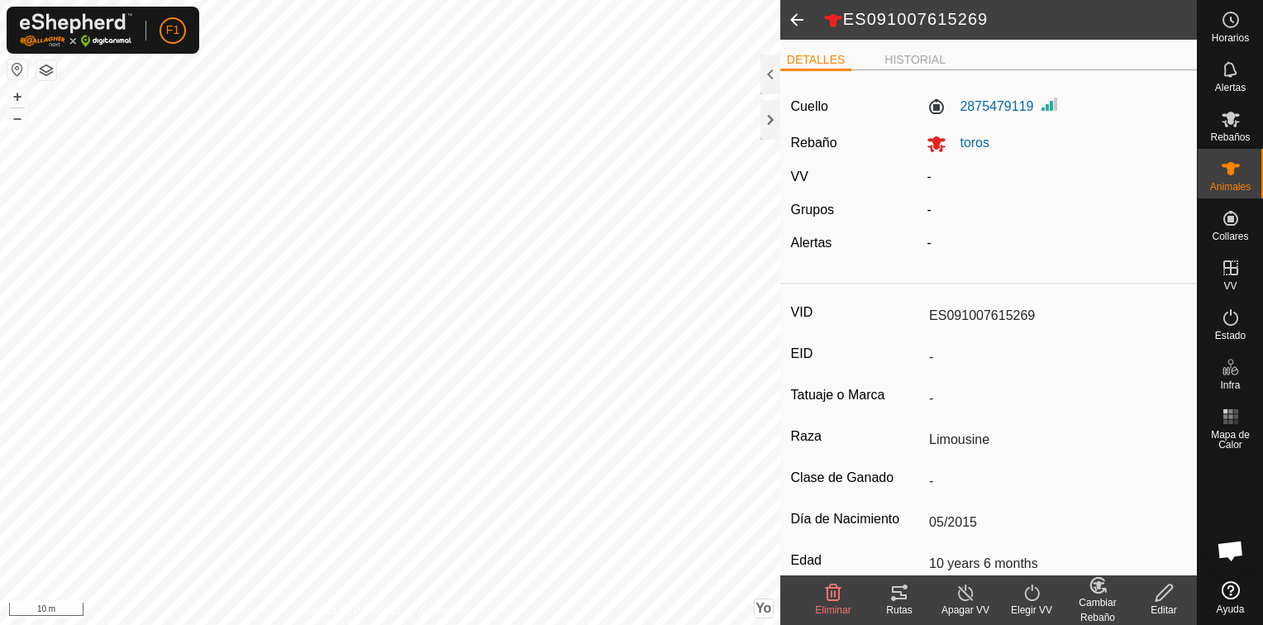
click at [962, 597] on icon at bounding box center [966, 593] width 21 height 20
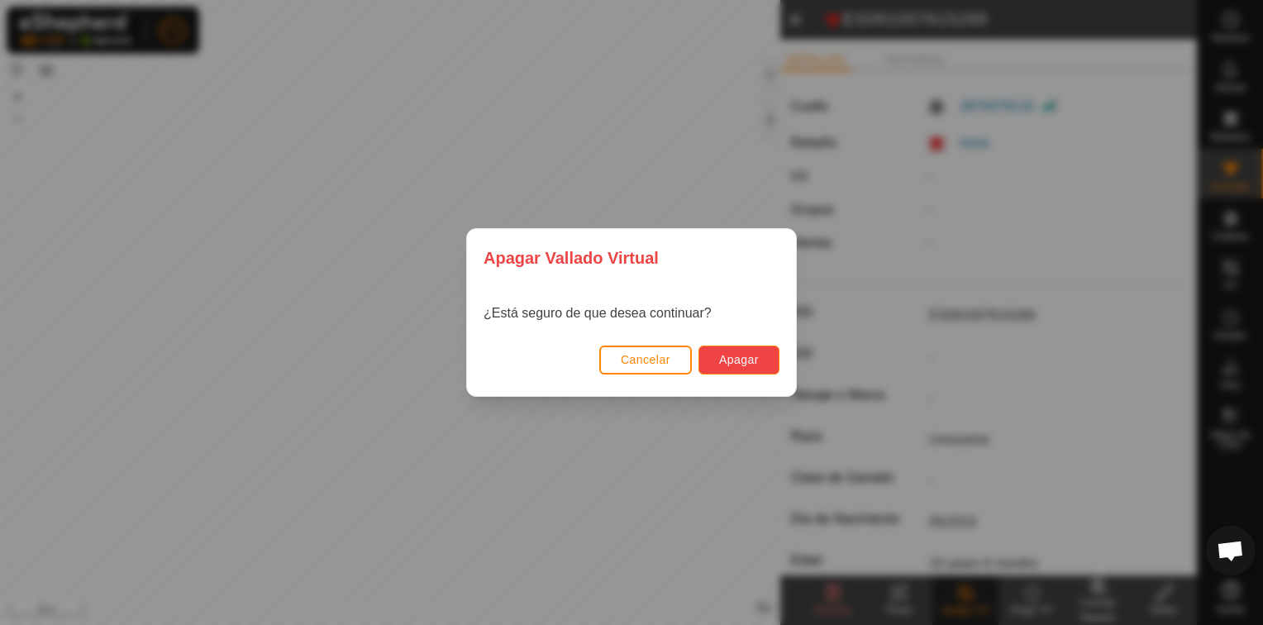
click at [757, 360] on span "Apagar" at bounding box center [739, 359] width 40 height 13
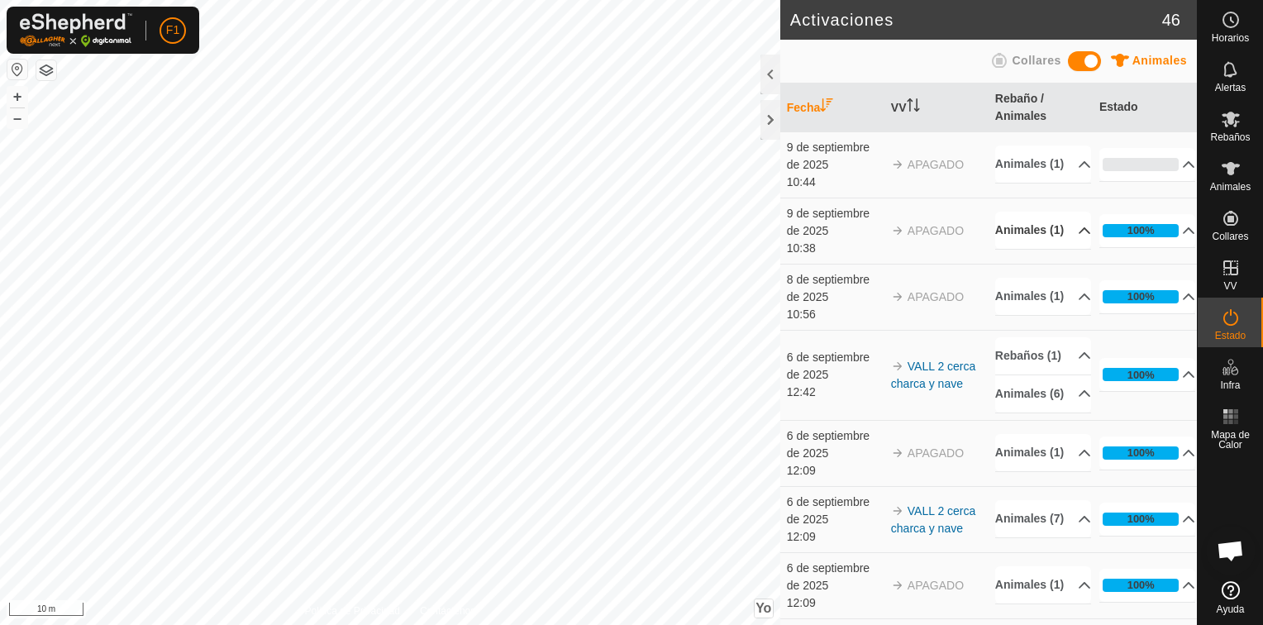
click at [1012, 227] on p-accordion-header "Animales (1)" at bounding box center [1044, 230] width 96 height 37
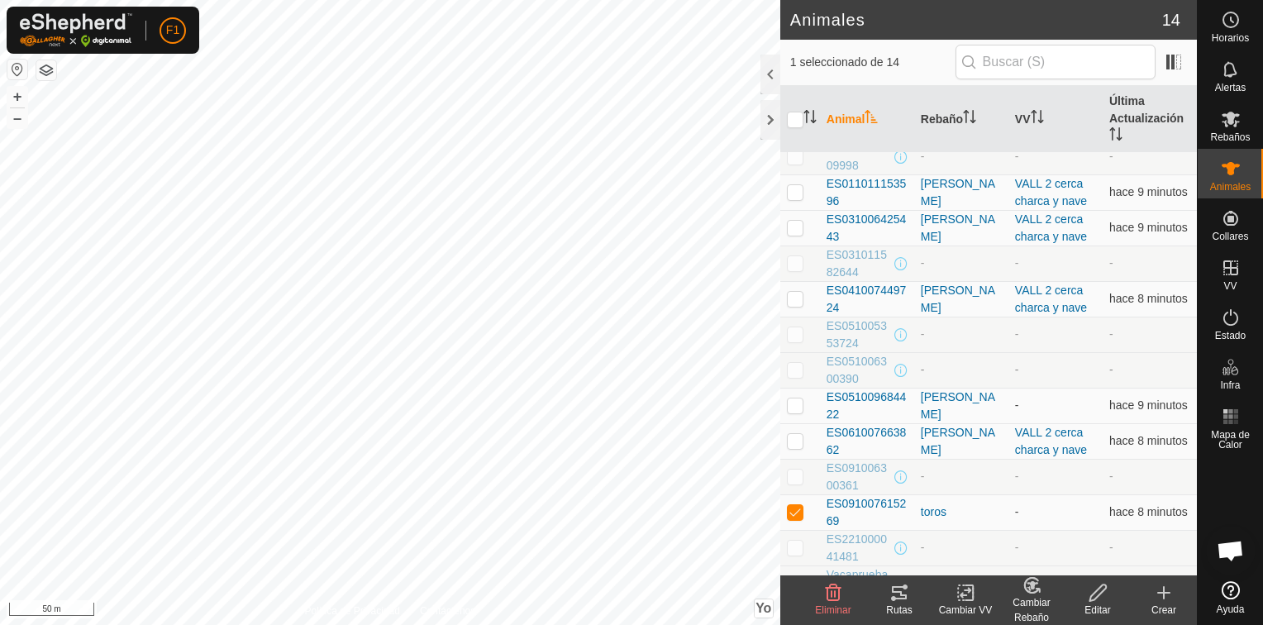
scroll to position [72, 0]
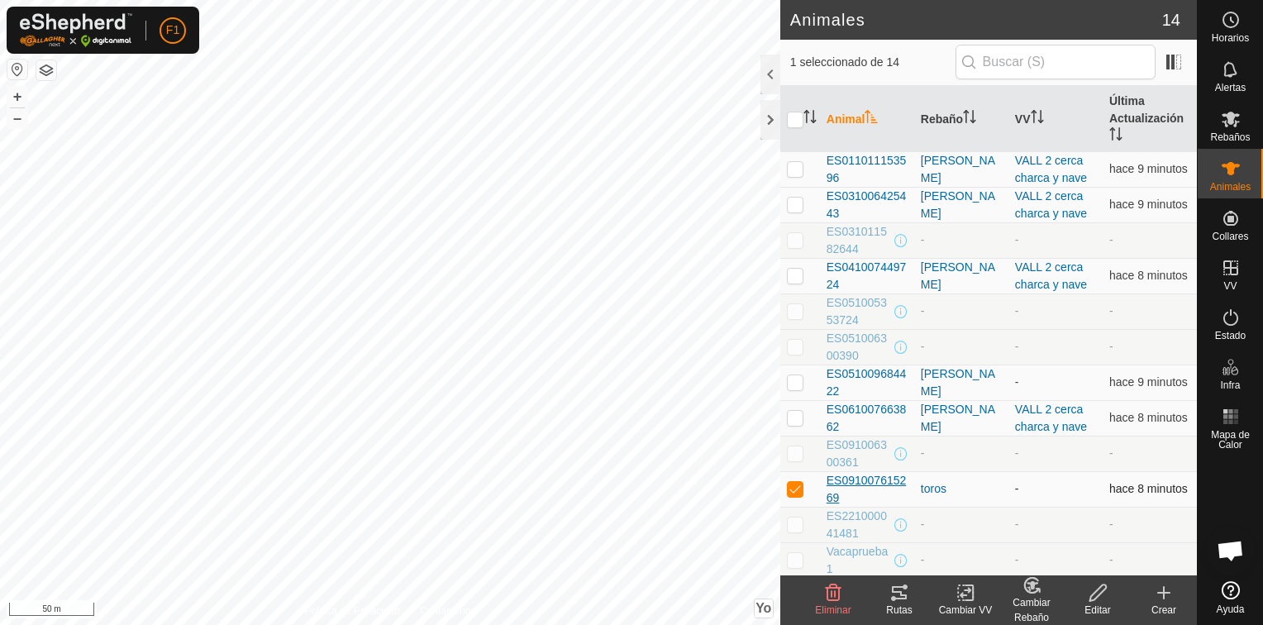
click at [857, 472] on span "ES091007615269" at bounding box center [867, 489] width 81 height 35
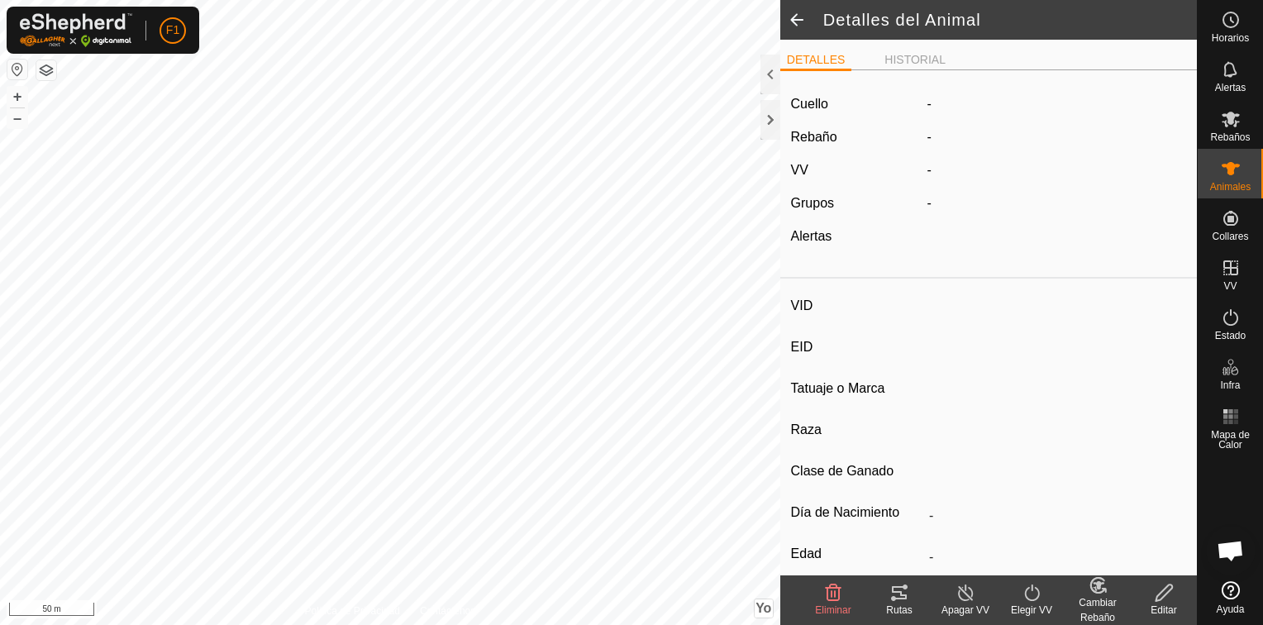
type input "ES091007615269"
type input "-"
type input "Limousine"
type input "-"
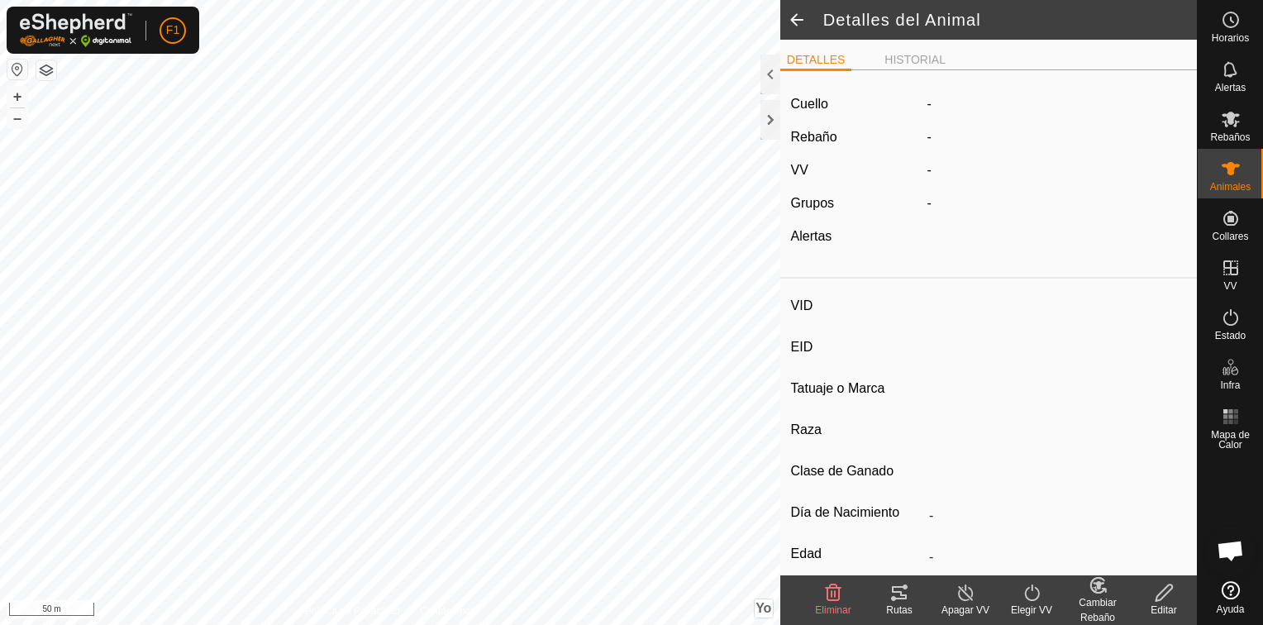
type input "05/2015"
type input "10 years 6 months"
type input "Vacía"
type input "900 kg"
type input "-"
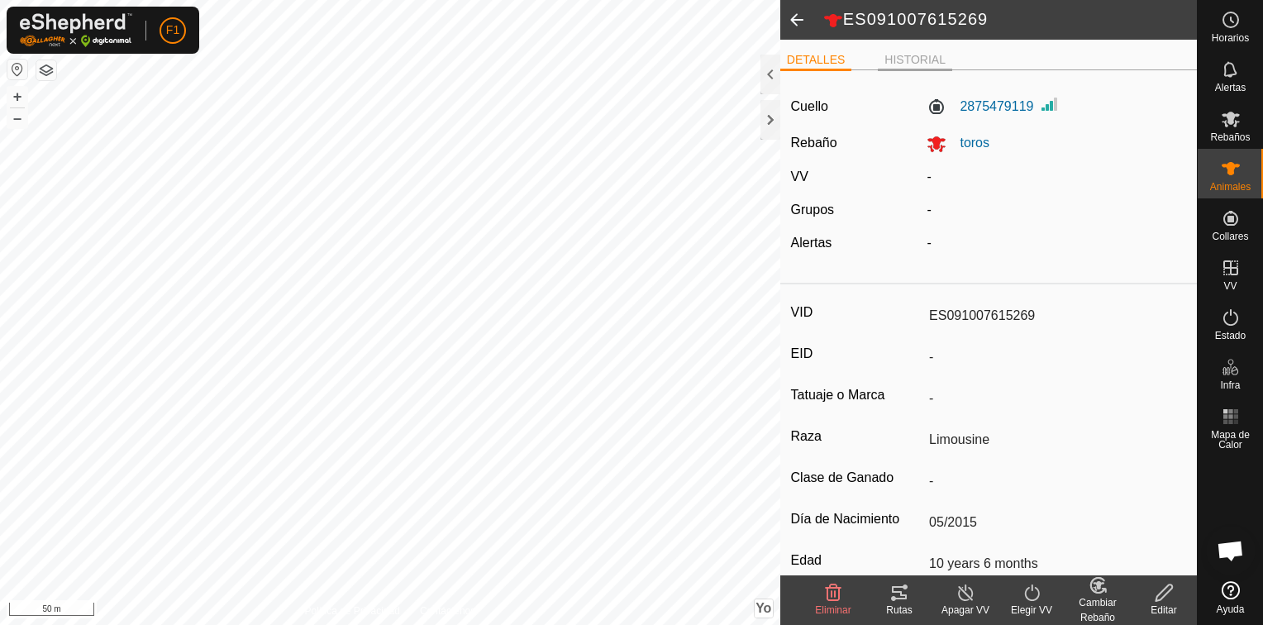
click at [901, 58] on li "HISTORIAL" at bounding box center [915, 61] width 74 height 20
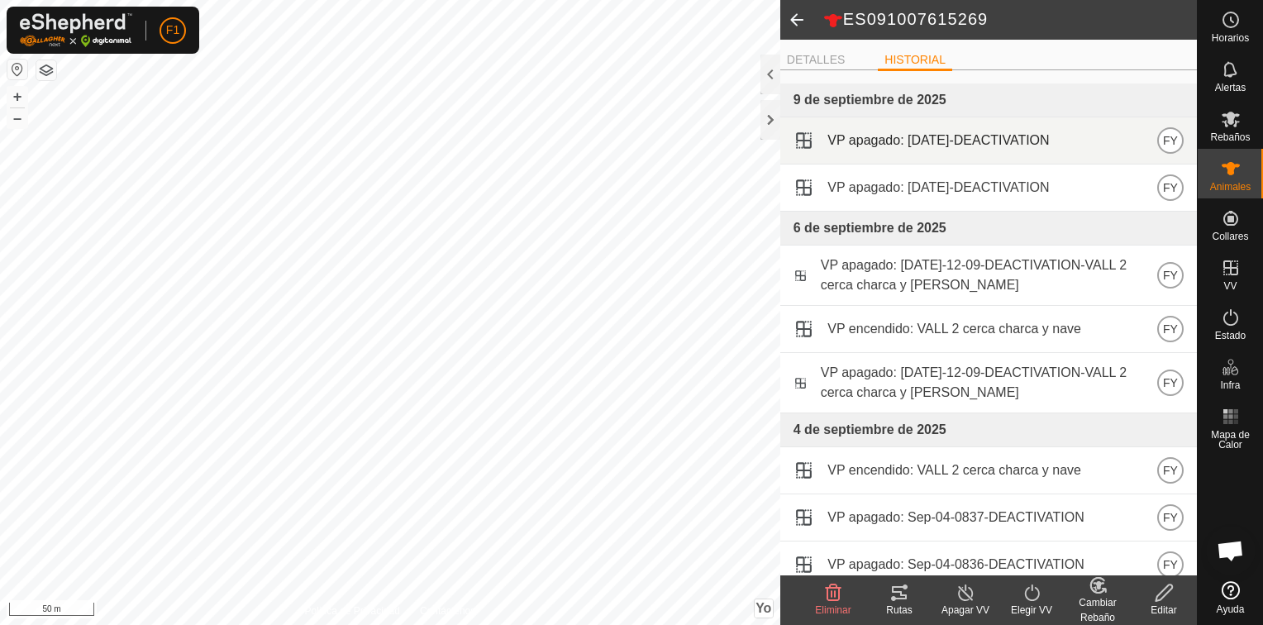
click at [806, 144] on span at bounding box center [804, 140] width 21 height 21
click at [850, 144] on span "VP apagado: Sep-09-1044-DEACTIVATION" at bounding box center [939, 141] width 222 height 20
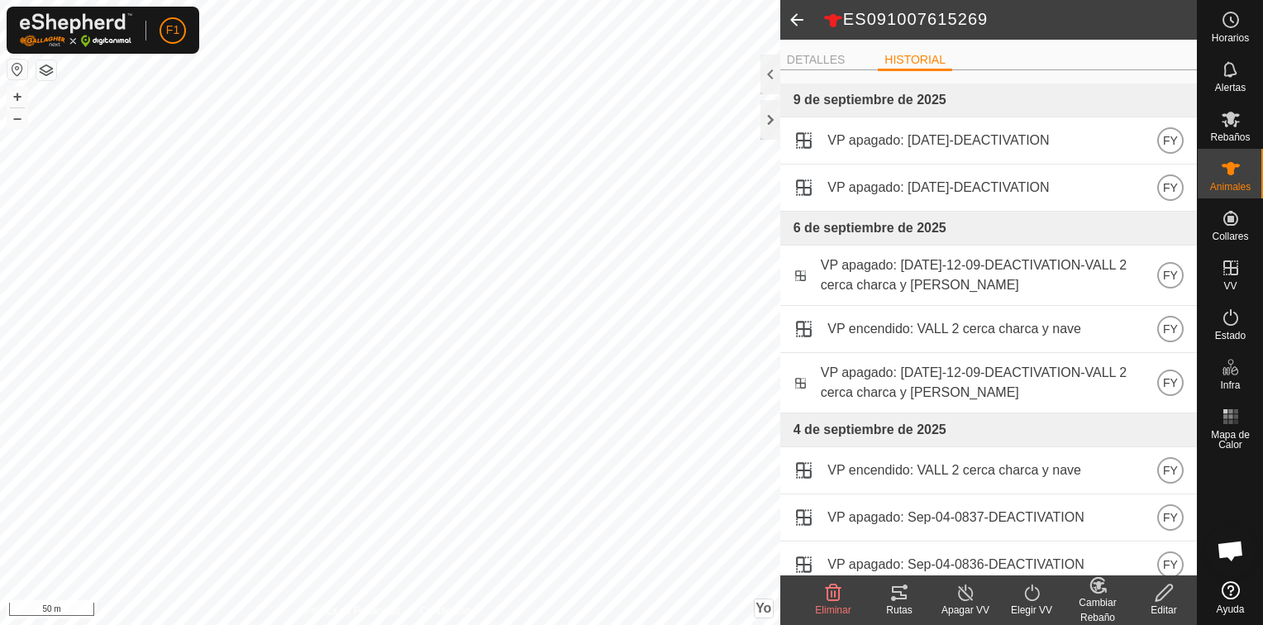
click at [797, 19] on span at bounding box center [797, 20] width 33 height 40
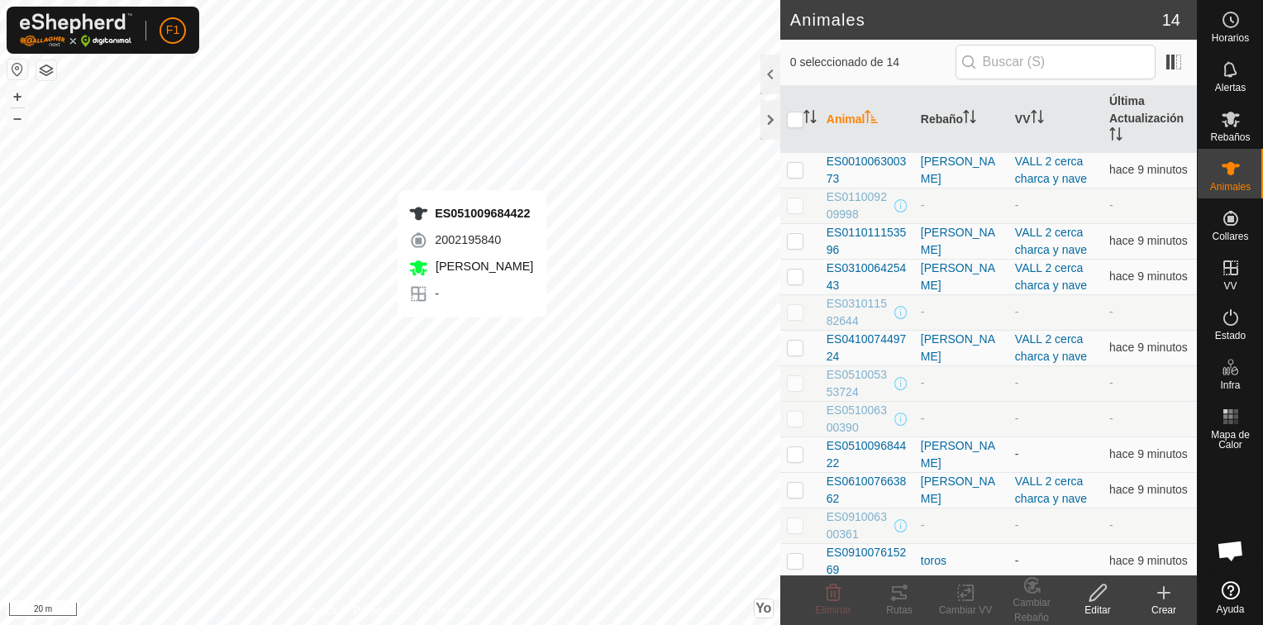
checkbox input "true"
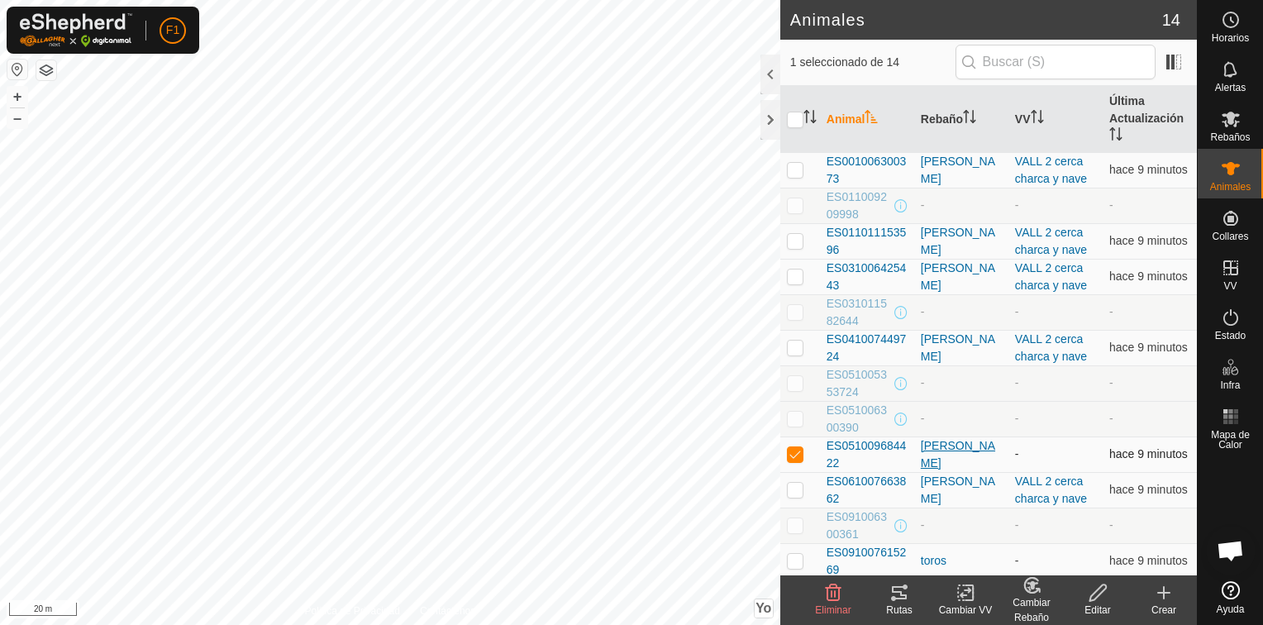
click at [967, 450] on div "[PERSON_NAME]" at bounding box center [961, 454] width 81 height 35
checkbox input "true"
click at [860, 443] on span "ES051009684422" at bounding box center [867, 454] width 81 height 35
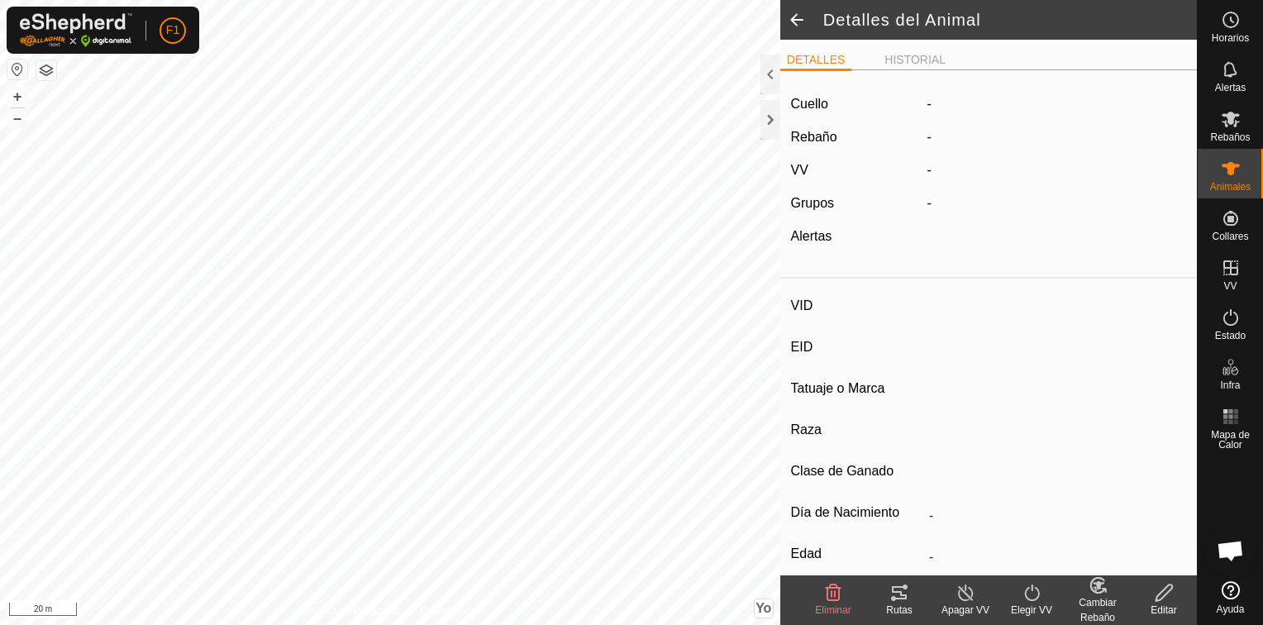
type input "ES051009684422"
type input "-"
type input "Cruzada"
type input "-"
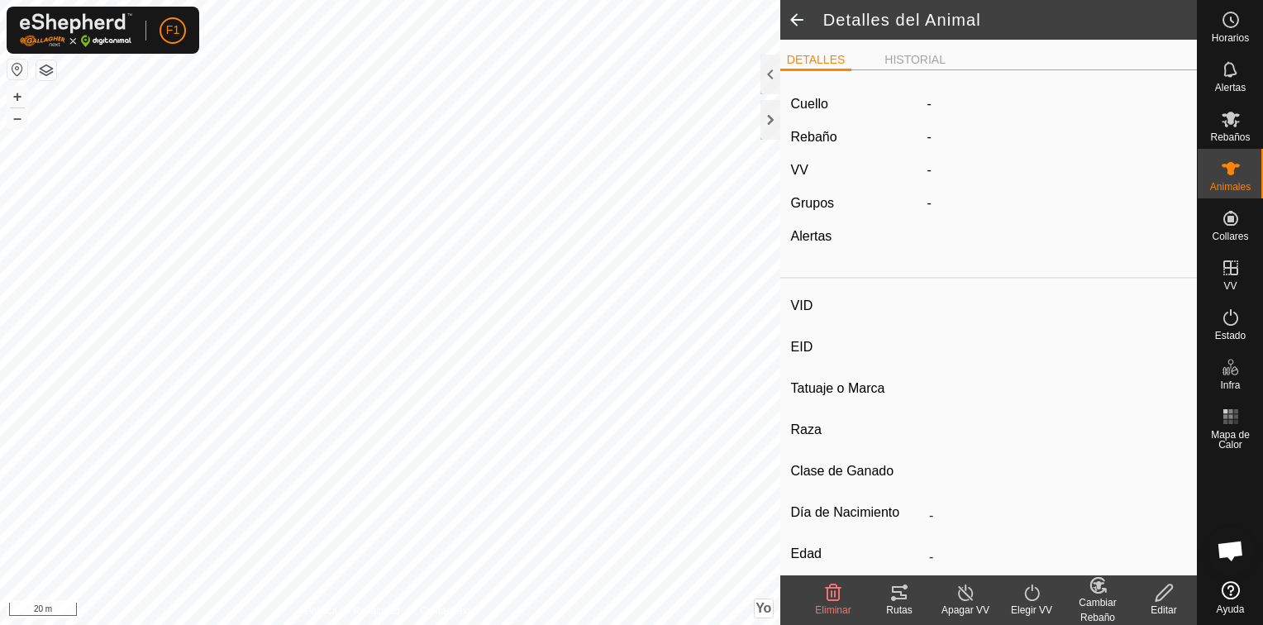
type input "04/2020"
type input "5 years 6 months"
type input "Preñada"
type input "550 kg"
type input "-"
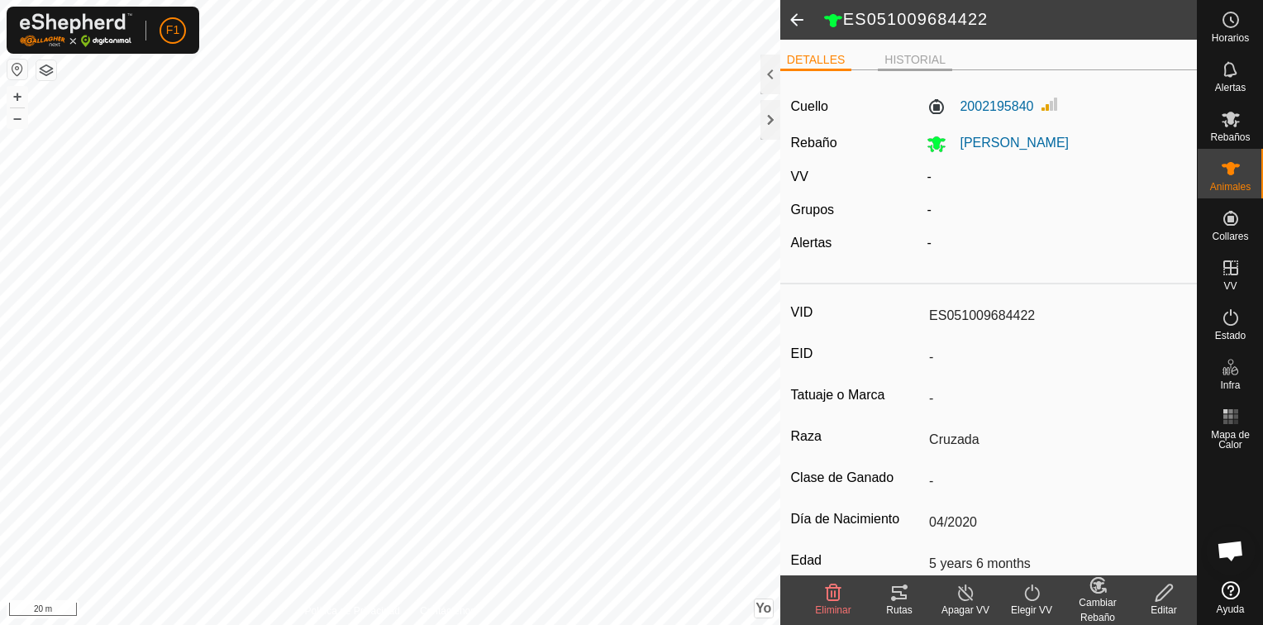
click at [911, 61] on li "HISTORIAL" at bounding box center [915, 61] width 74 height 20
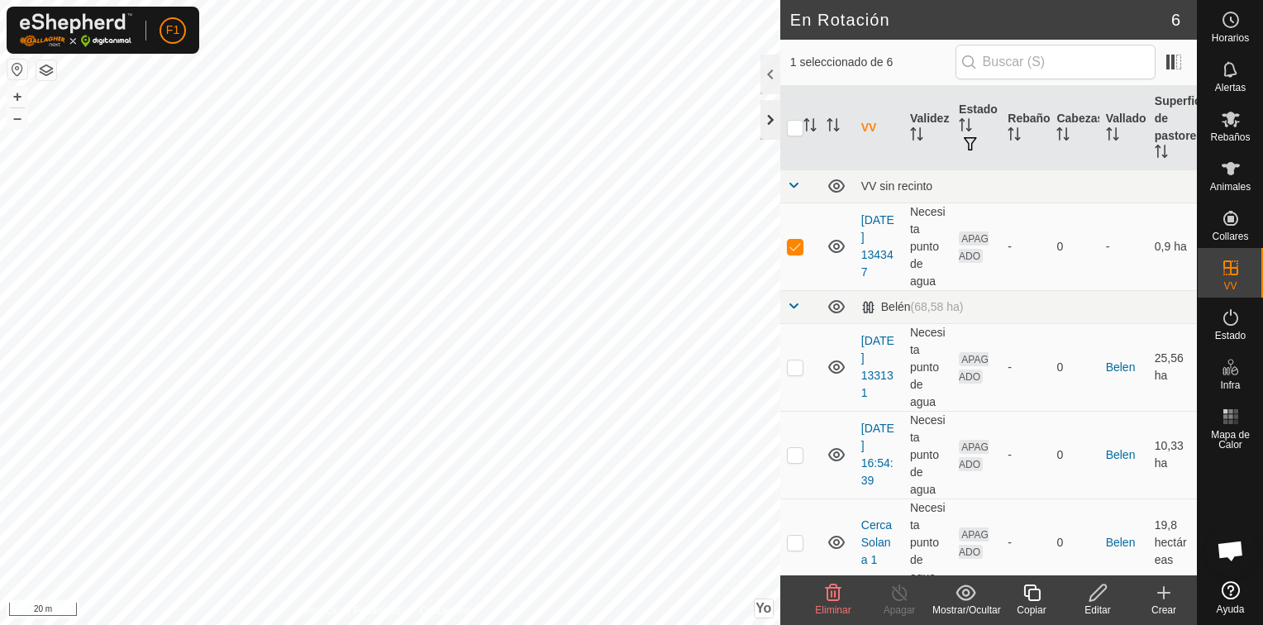
click at [771, 121] on div at bounding box center [771, 120] width 20 height 40
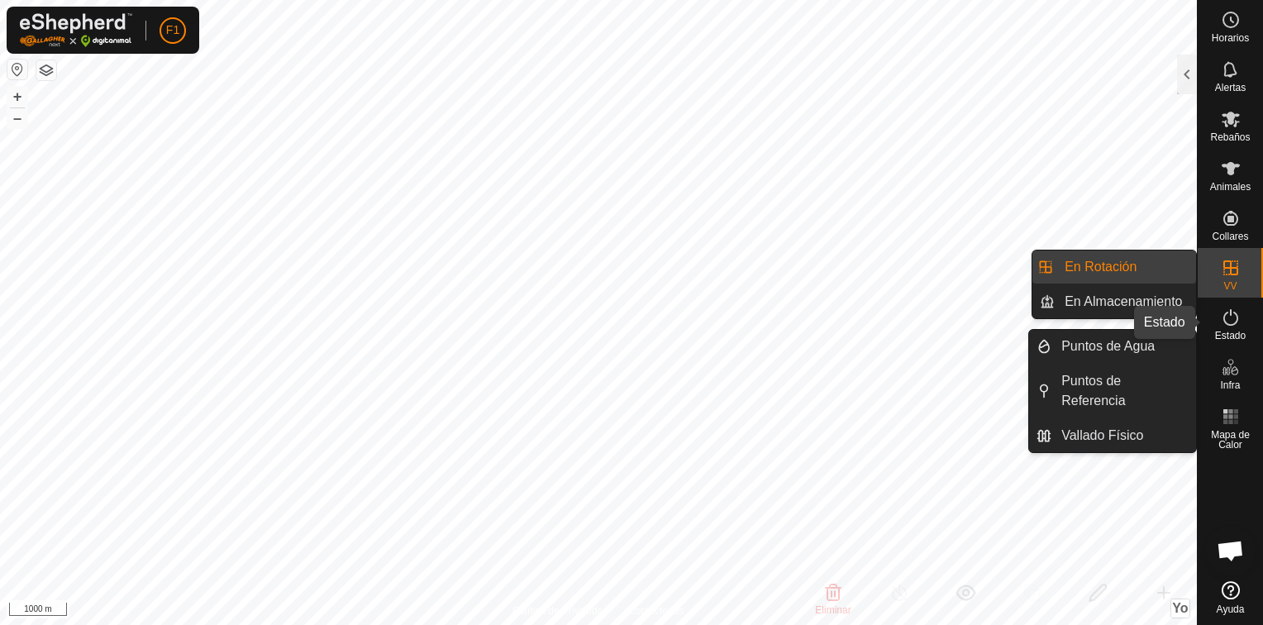
click at [1231, 312] on icon at bounding box center [1231, 318] width 20 height 20
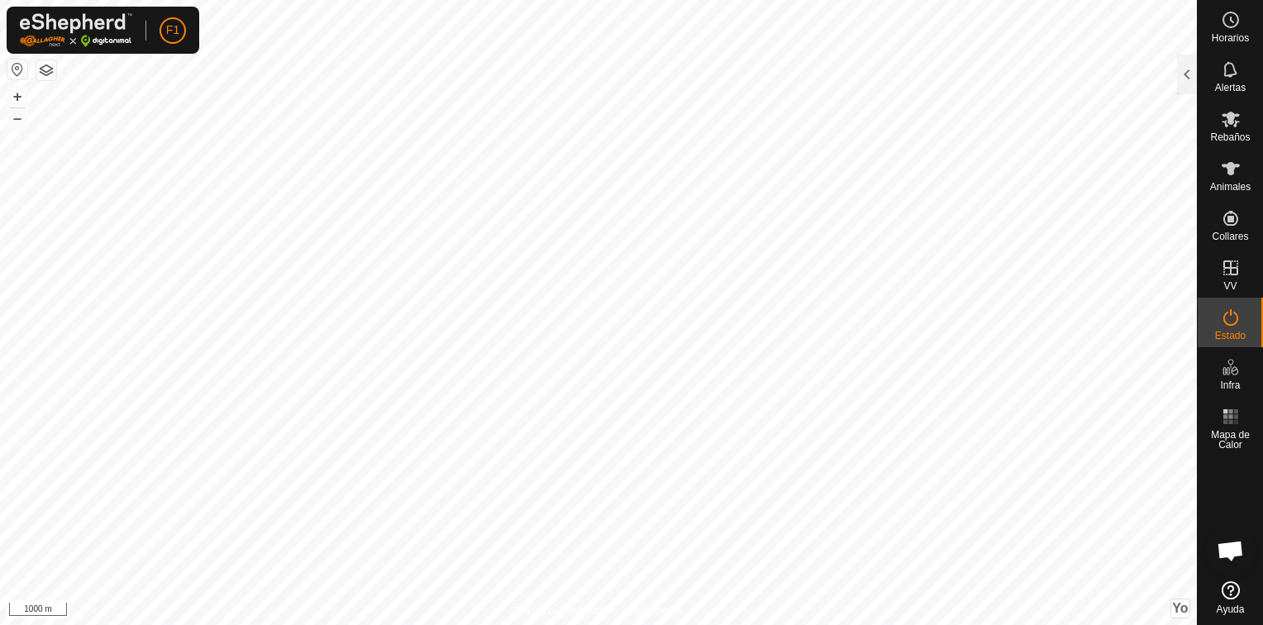
click at [1228, 325] on icon at bounding box center [1231, 317] width 15 height 17
click at [1187, 84] on div at bounding box center [1187, 75] width 20 height 40
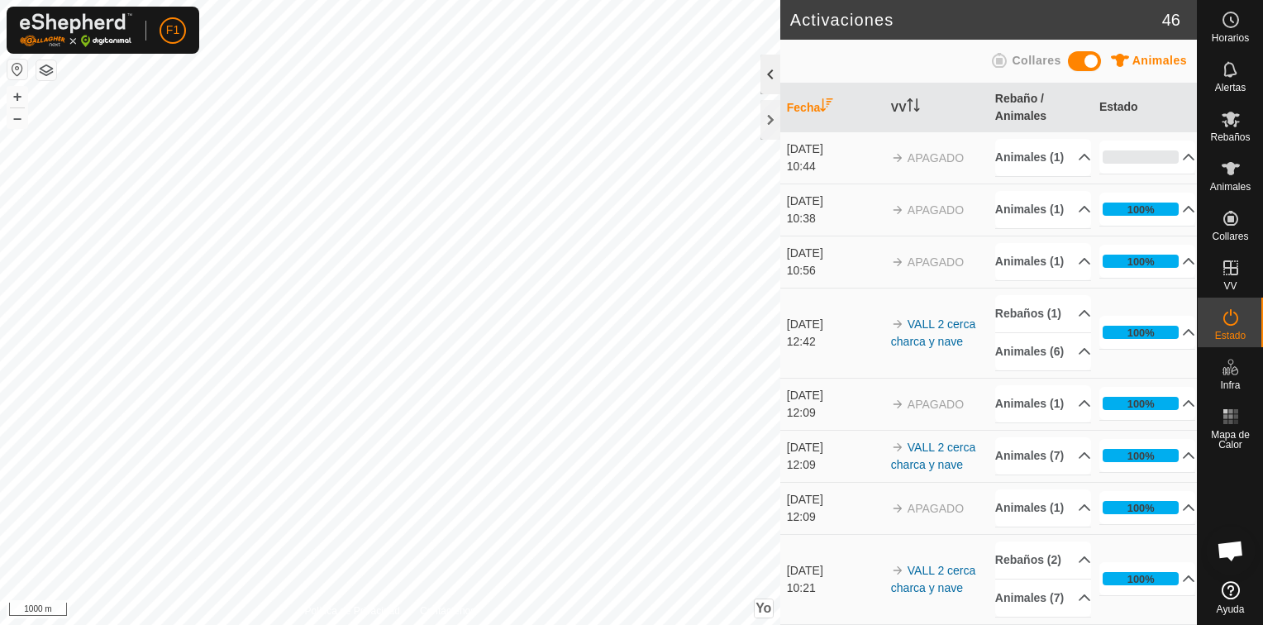
click at [771, 77] on div at bounding box center [771, 75] width 20 height 40
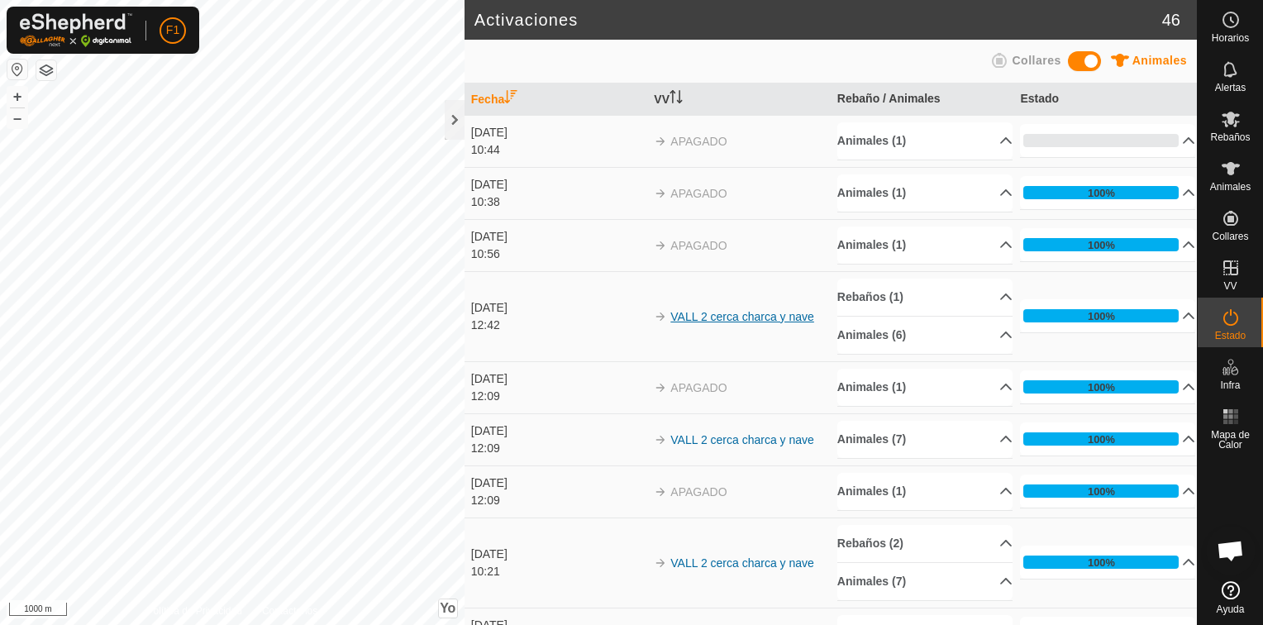
click at [744, 313] on link "VALL 2 cerca charca y nave" at bounding box center [743, 316] width 144 height 13
